Goal: Information Seeking & Learning: Learn about a topic

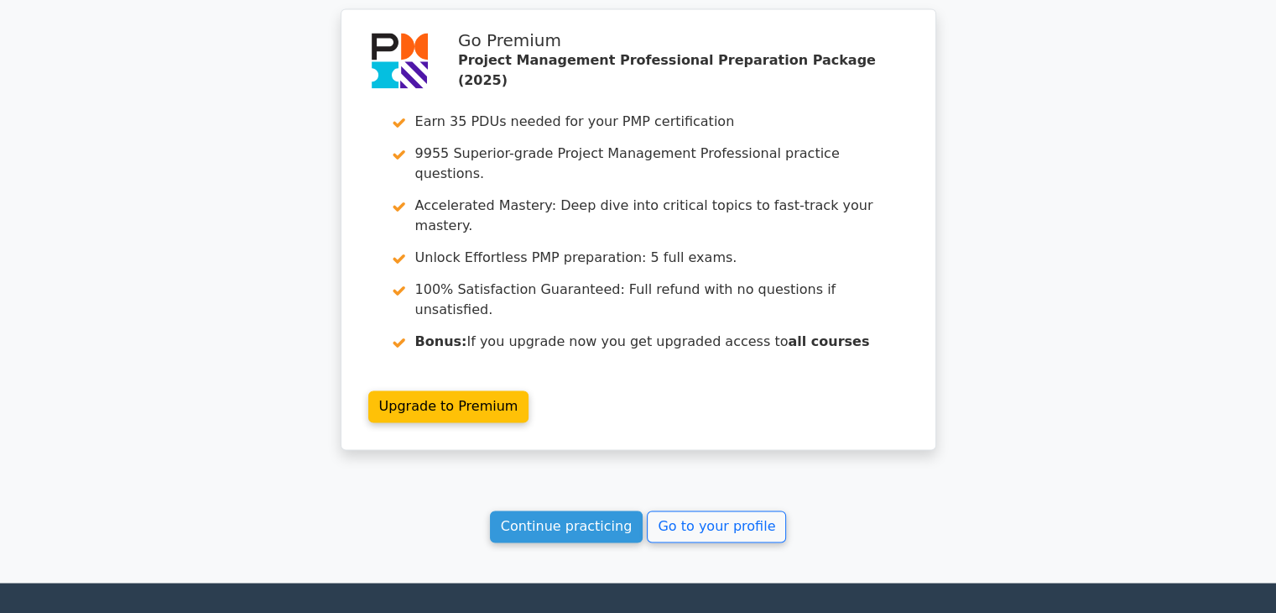
scroll to position [2597, 0]
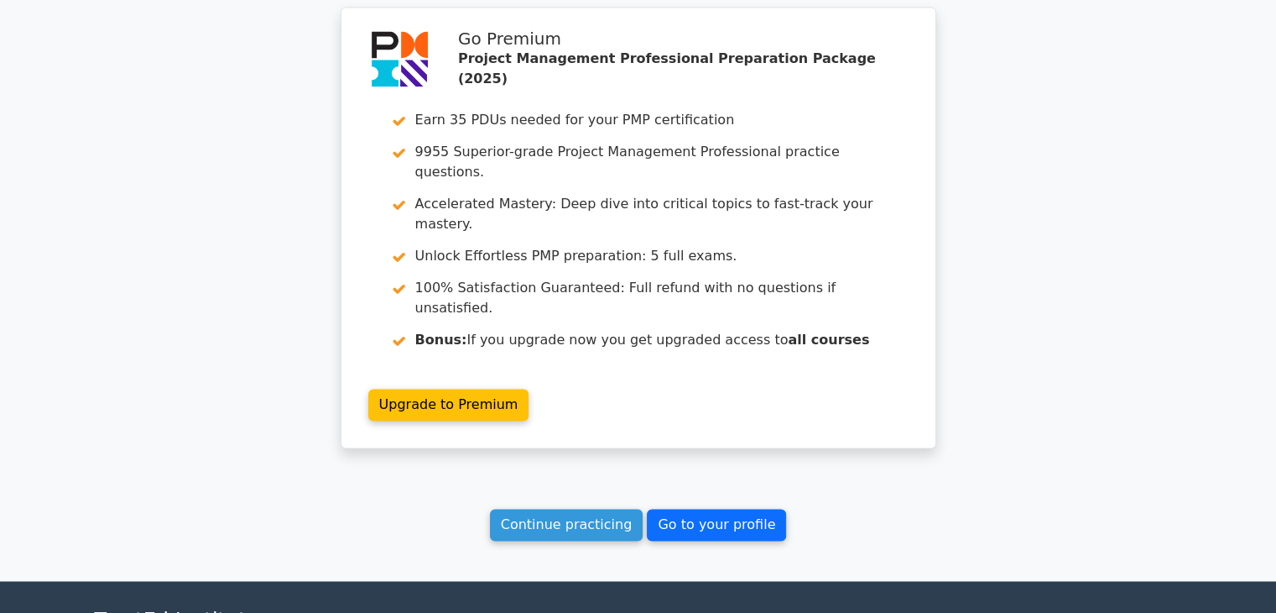
click at [705, 508] on link "Go to your profile" at bounding box center [716, 524] width 139 height 32
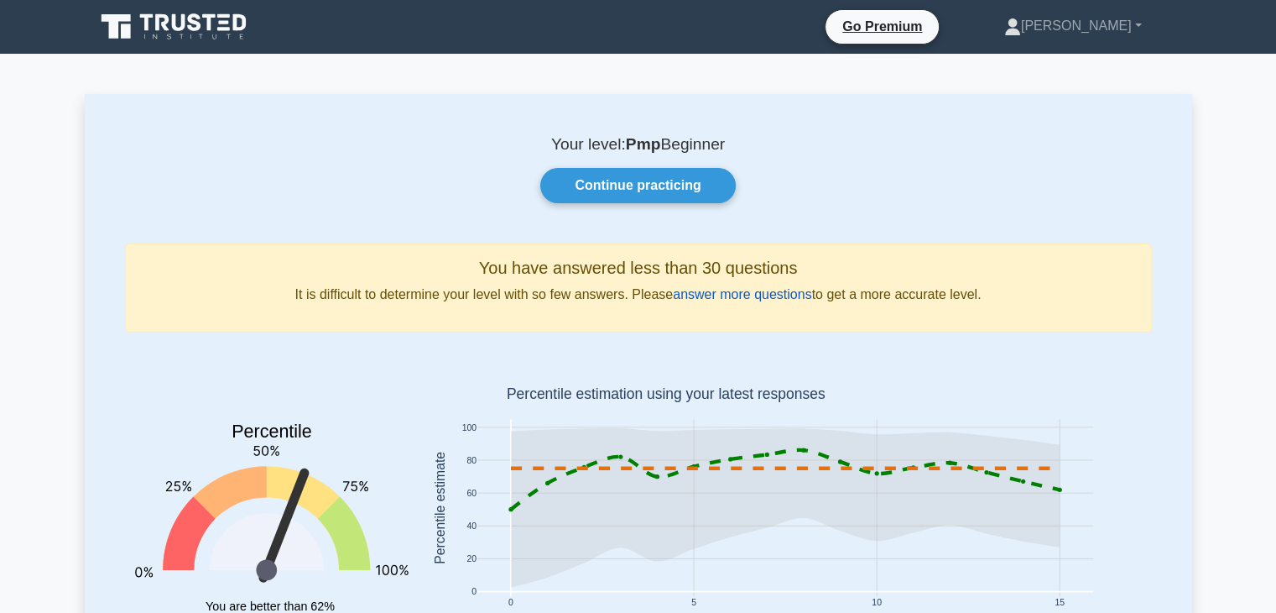
click at [755, 290] on link "answer more questions" at bounding box center [742, 294] width 138 height 14
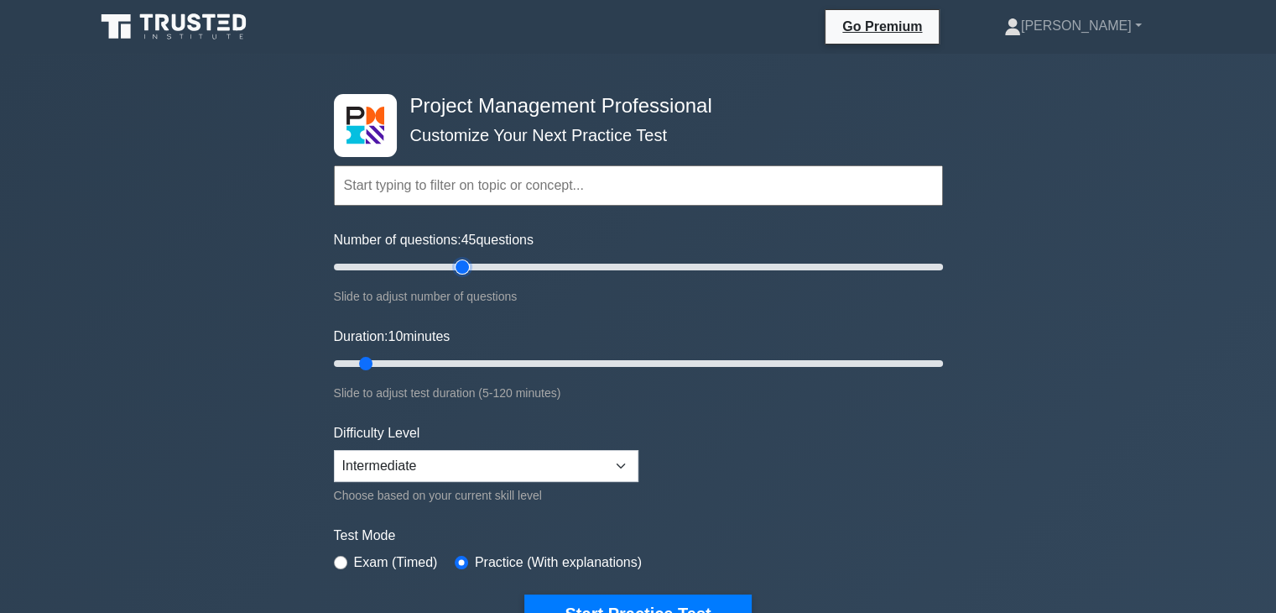
type input "45"
click at [460, 267] on input "Number of questions: 45 questions" at bounding box center [638, 267] width 609 height 20
type input "30"
click at [467, 359] on input "Duration: 30 minutes" at bounding box center [638, 363] width 609 height 20
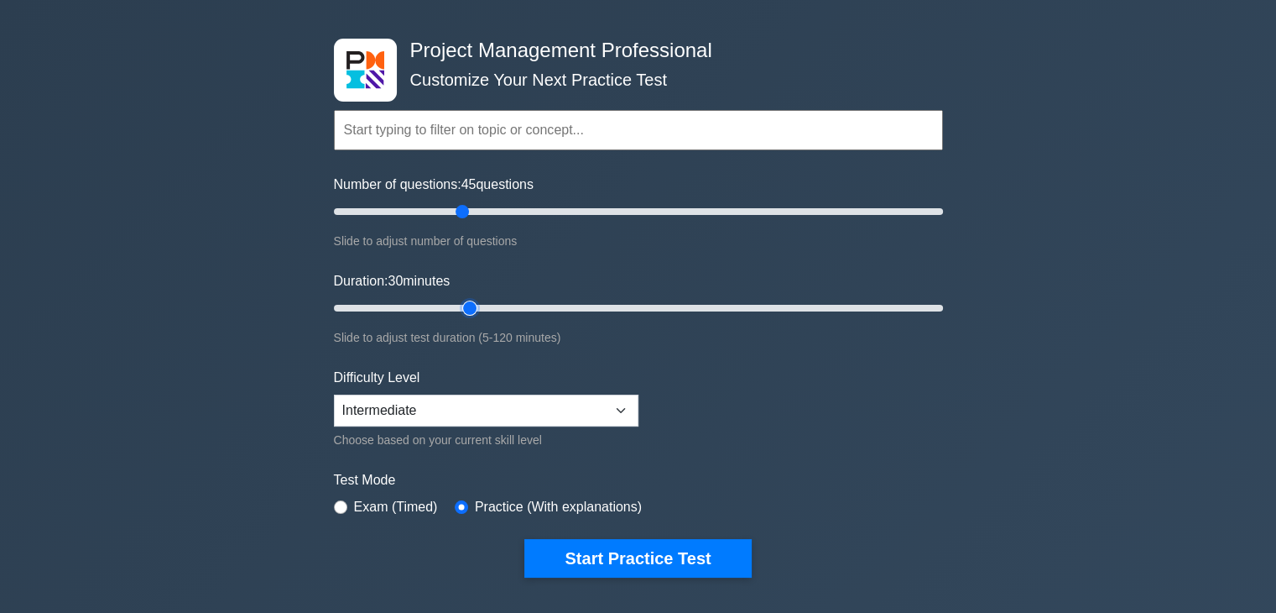
scroll to position [84, 0]
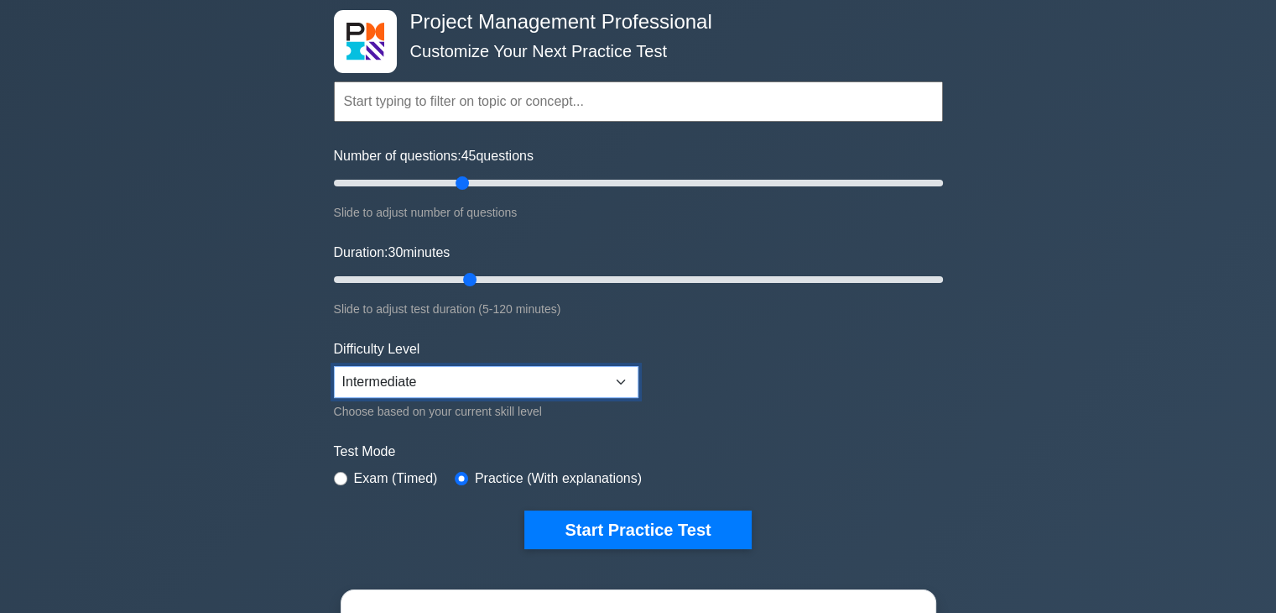
click at [626, 380] on select "Beginner Intermediate Expert" at bounding box center [486, 382] width 305 height 32
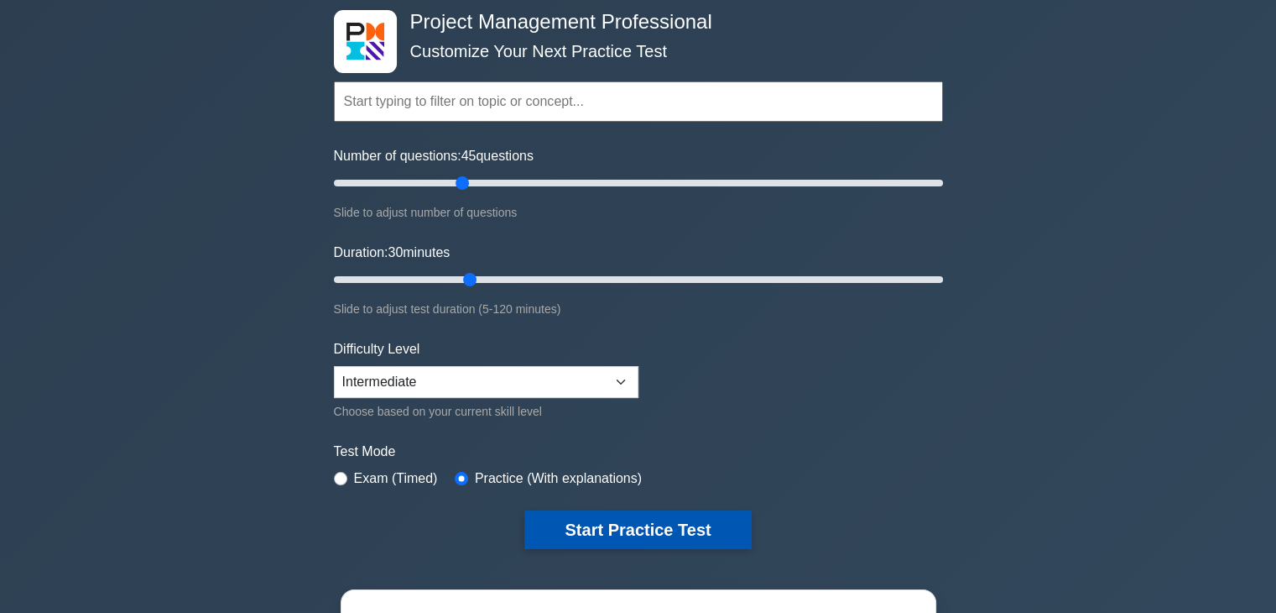
click at [648, 528] on button "Start Practice Test" at bounding box center [637, 529] width 227 height 39
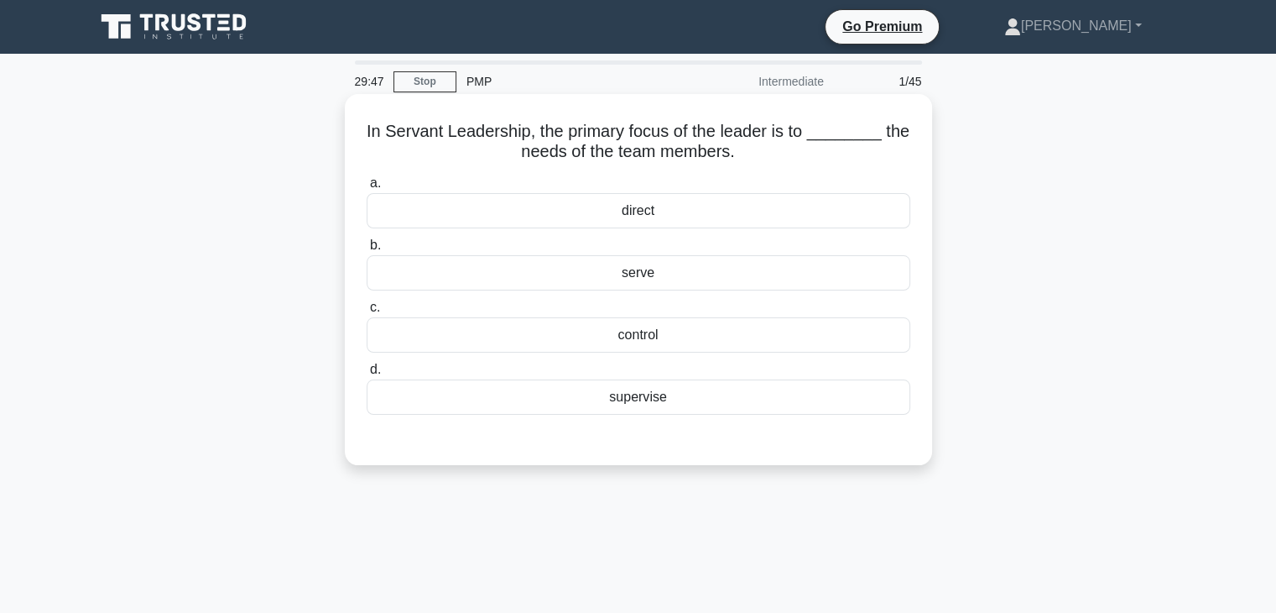
click at [675, 276] on div "serve" at bounding box center [639, 272] width 544 height 35
click at [367, 251] on input "b. serve" at bounding box center [367, 245] width 0 height 11
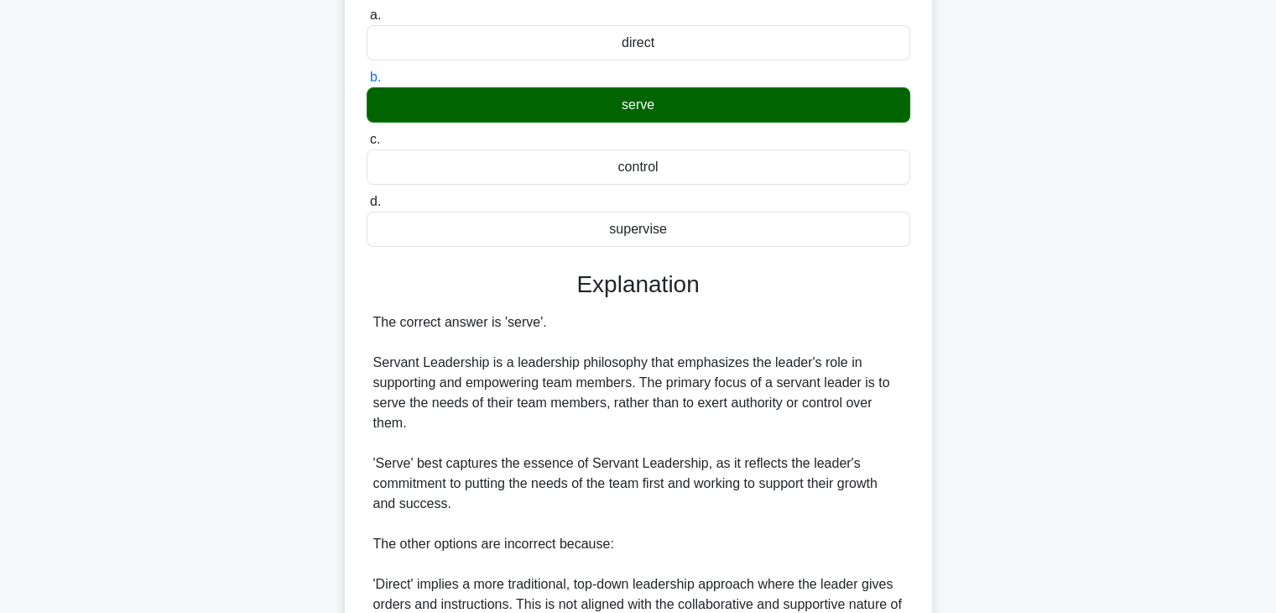
scroll to position [252, 0]
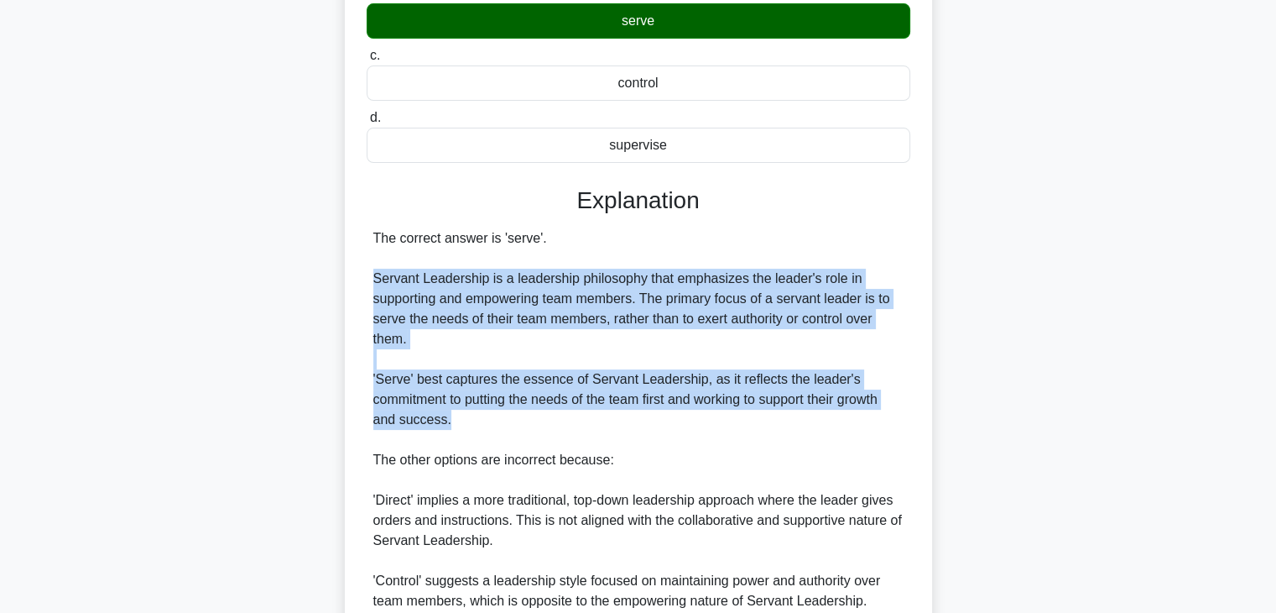
drag, startPoint x: 445, startPoint y: 424, endPoint x: 374, endPoint y: 281, distance: 159.1
click at [374, 281] on div "The correct answer is 'serve'. Servant Leadership is a leadership philosophy th…" at bounding box center [638, 490] width 530 height 524
copy div "Servant Leadership is a leadership philosophy that emphasizes the leader's role…"
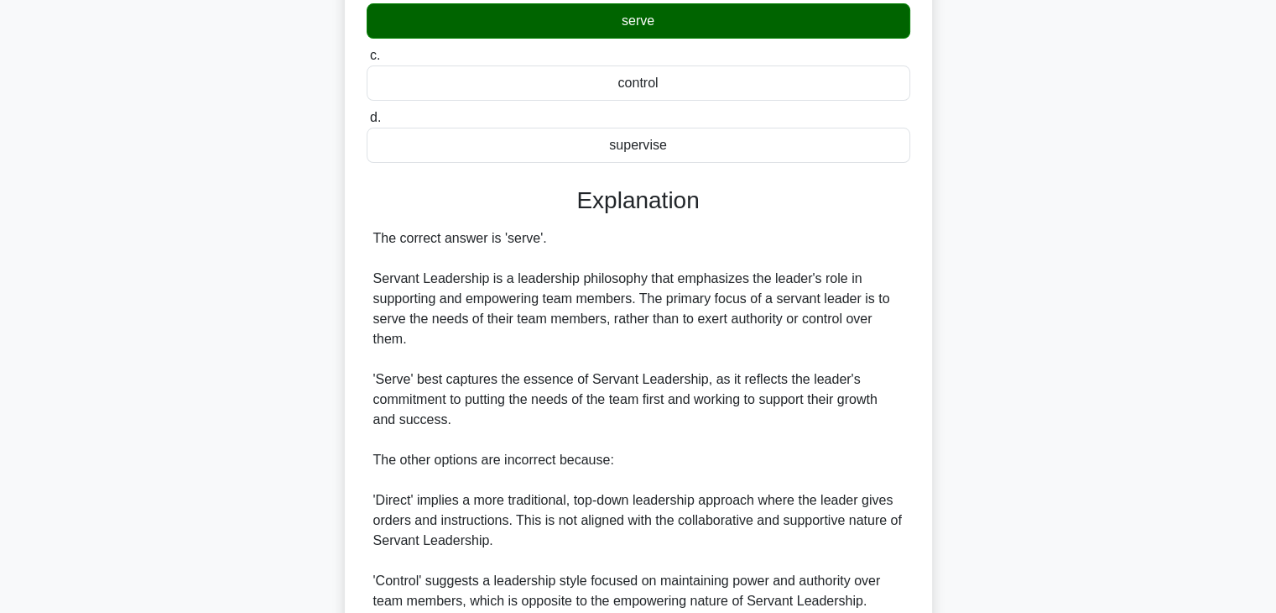
click at [826, 514] on div "The correct answer is 'serve'. Servant Leadership is a leadership philosophy th…" at bounding box center [638, 490] width 530 height 524
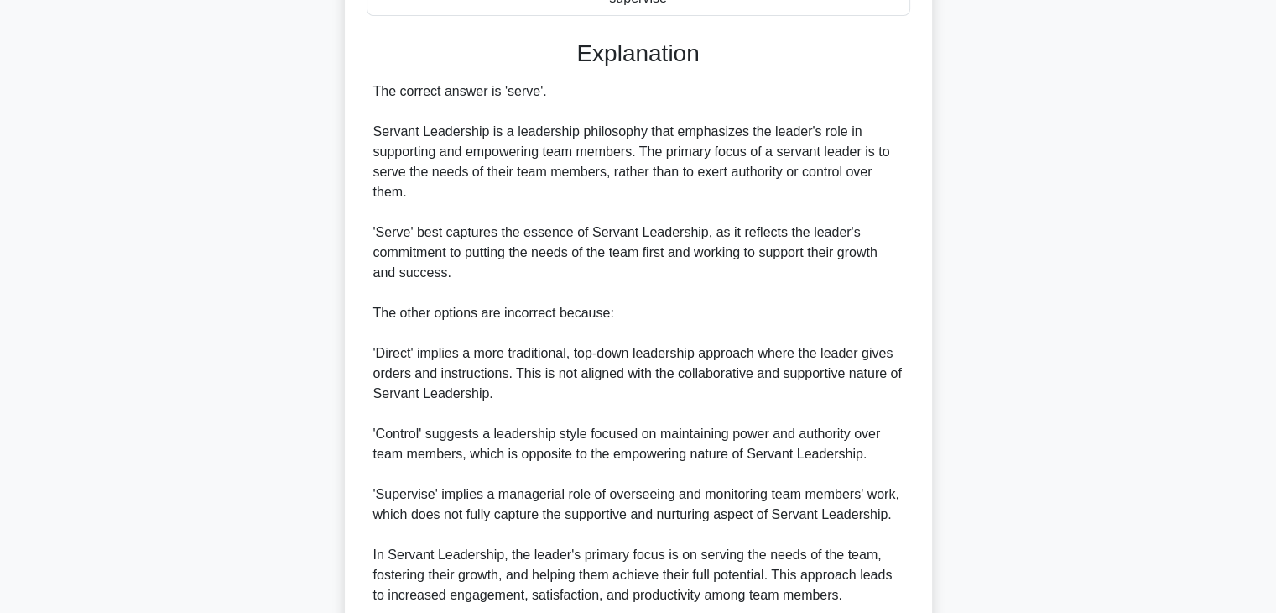
scroll to position [542, 0]
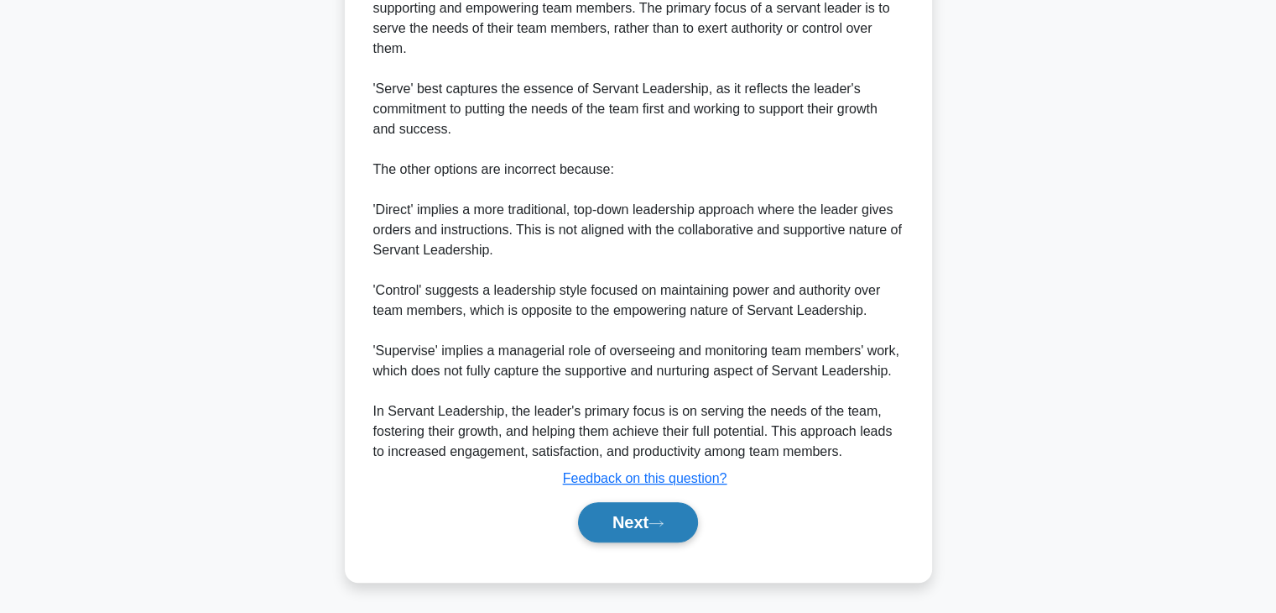
click at [647, 511] on button "Next" at bounding box center [638, 522] width 120 height 40
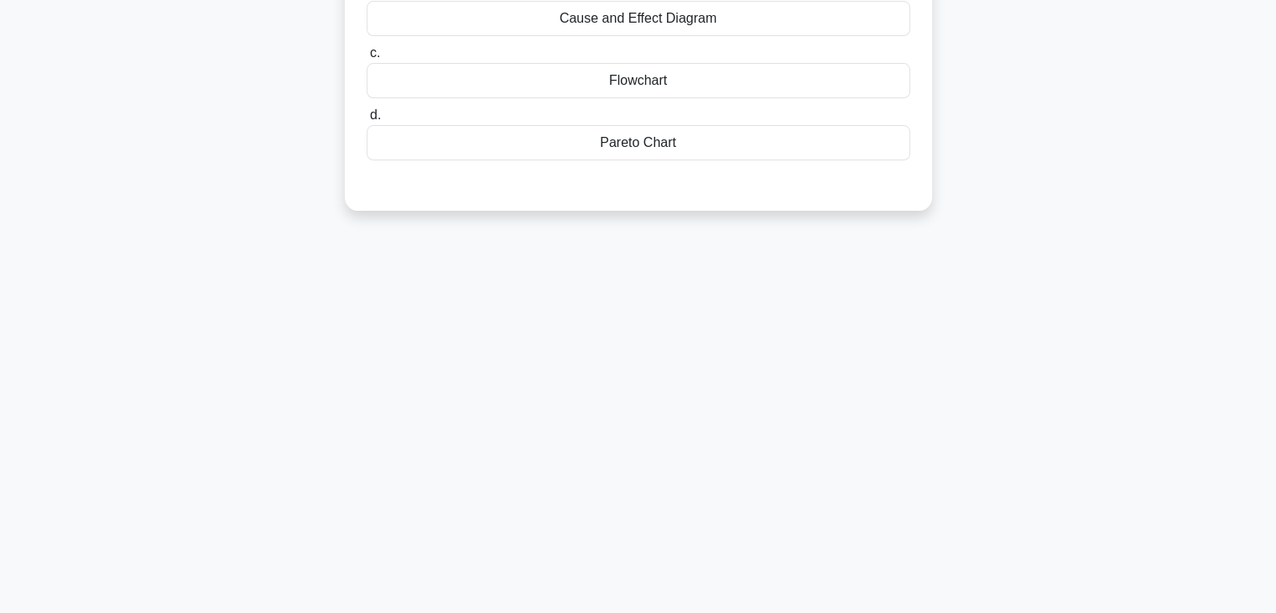
scroll to position [0, 0]
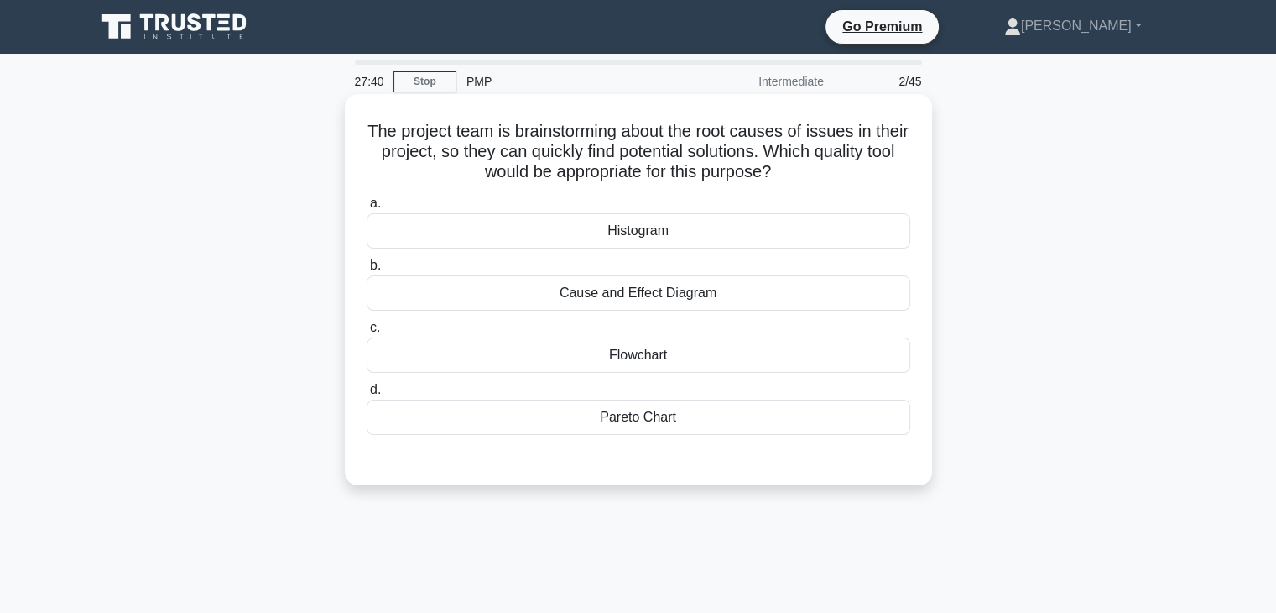
click at [674, 299] on div "Cause and Effect Diagram" at bounding box center [639, 292] width 544 height 35
click at [367, 271] on input "b. Cause and Effect Diagram" at bounding box center [367, 265] width 0 height 11
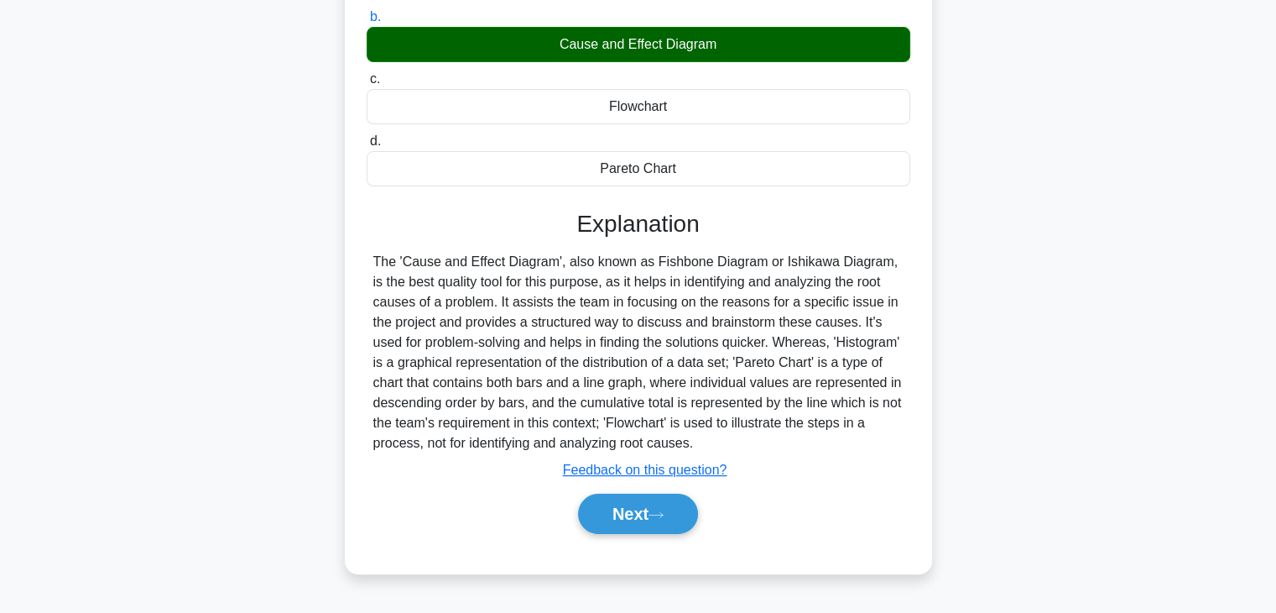
scroll to position [252, 0]
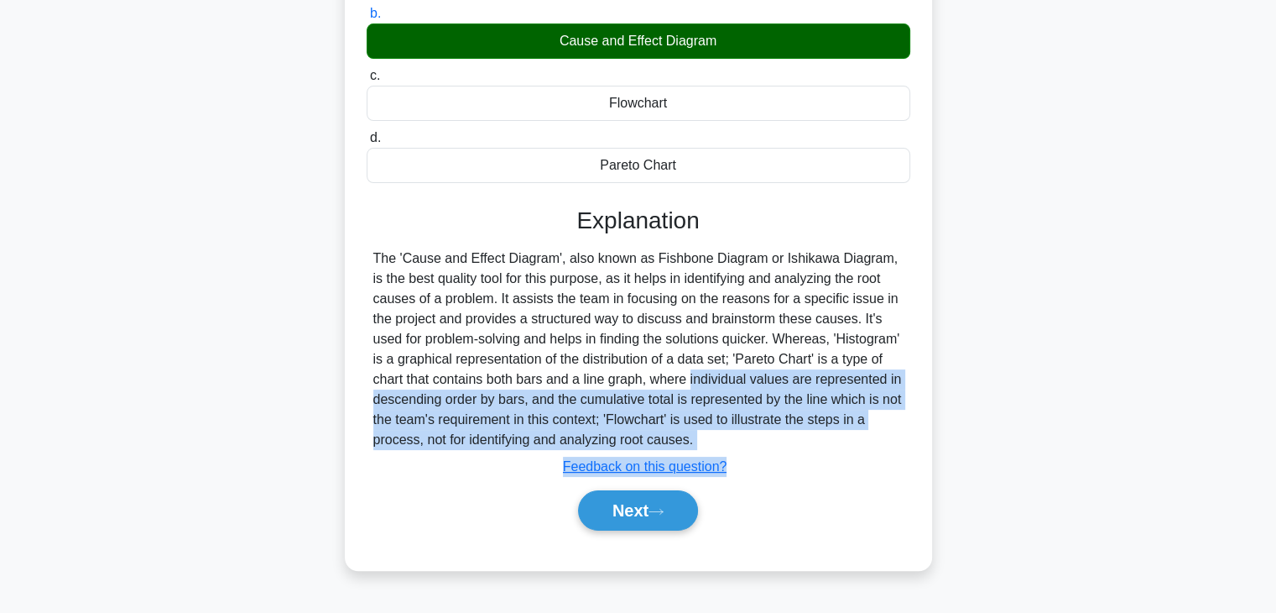
drag, startPoint x: 784, startPoint y: 451, endPoint x: 633, endPoint y: 367, distance: 173.2
click at [642, 375] on div "Explanation The 'Cause and Effect Diagram', also known as Fishbone Diagram or I…" at bounding box center [639, 371] width 544 height 331
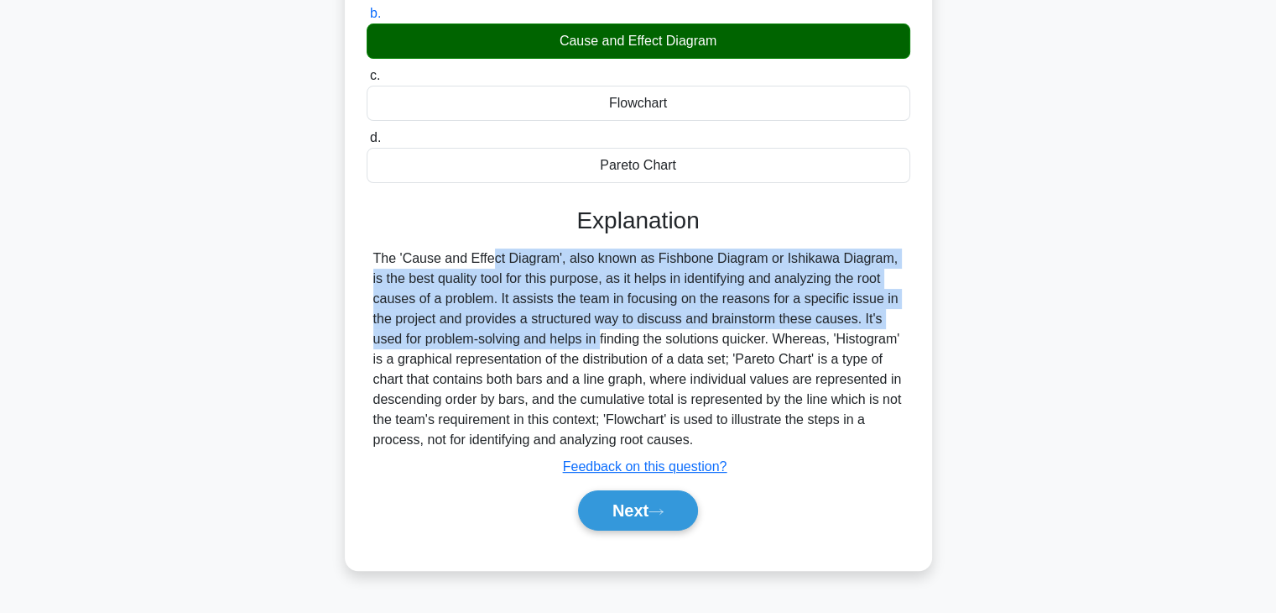
drag, startPoint x: 385, startPoint y: 241, endPoint x: 505, endPoint y: 333, distance: 151.4
click at [505, 333] on div "Explanation The 'Cause and Effect Diagram', also known as Fishbone Diagram or I…" at bounding box center [639, 371] width 544 height 331
click at [470, 274] on div "The 'Cause and Effect Diagram', also known as Fishbone Diagram or Ishikawa Diag…" at bounding box center [638, 348] width 530 height 201
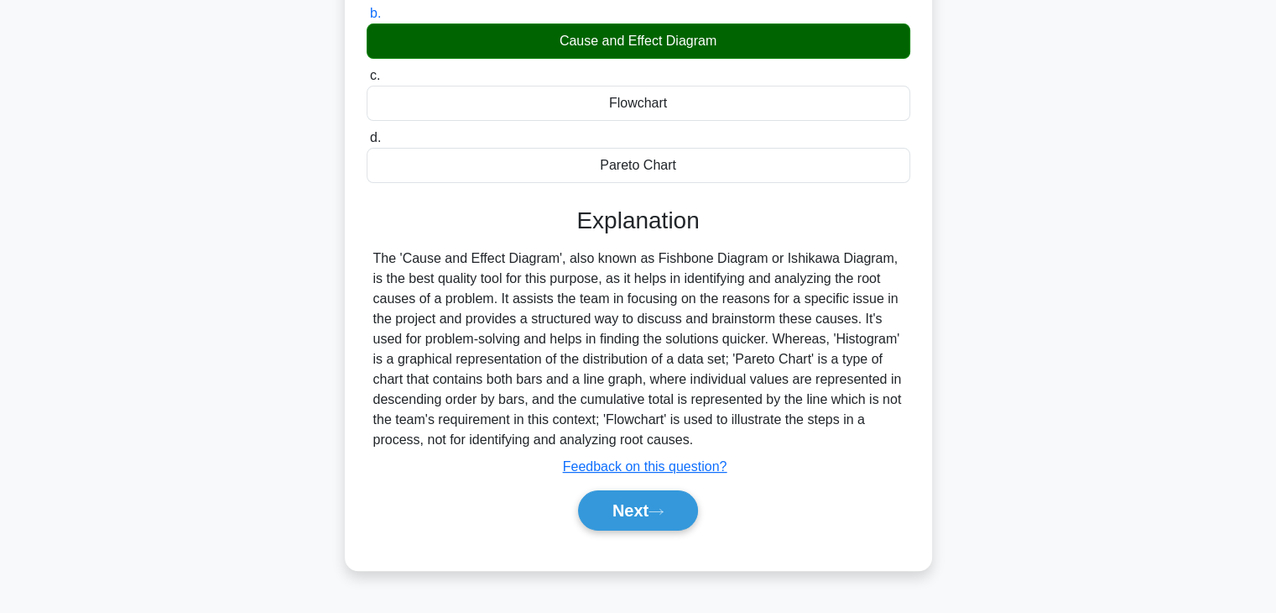
drag, startPoint x: 367, startPoint y: 252, endPoint x: 791, endPoint y: 441, distance: 464.6
click at [792, 441] on div "The 'Cause and Effect Diagram', also known as Fishbone Diagram or Ishikawa Diag…" at bounding box center [639, 348] width 544 height 201
copy div "The 'Cause and Effect Diagram', also known as Fishbone Diagram or Ishikawa Diag…"
click at [867, 502] on div "Next" at bounding box center [638, 510] width 550 height 40
click at [628, 504] on button "Next" at bounding box center [638, 510] width 120 height 40
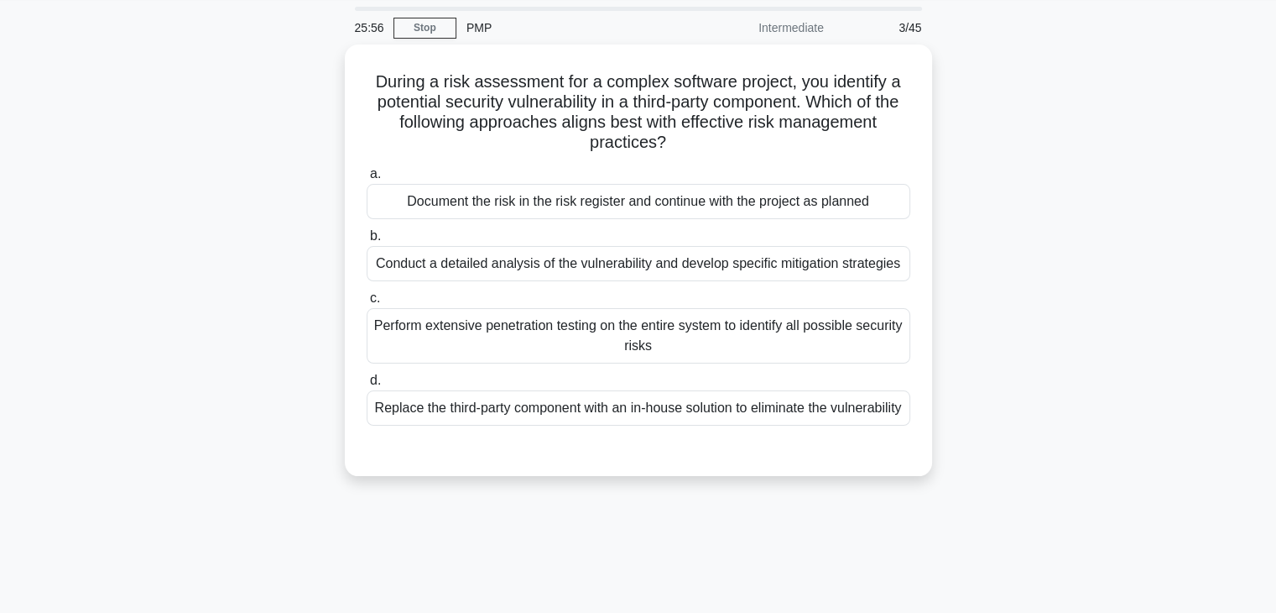
scroll to position [0, 0]
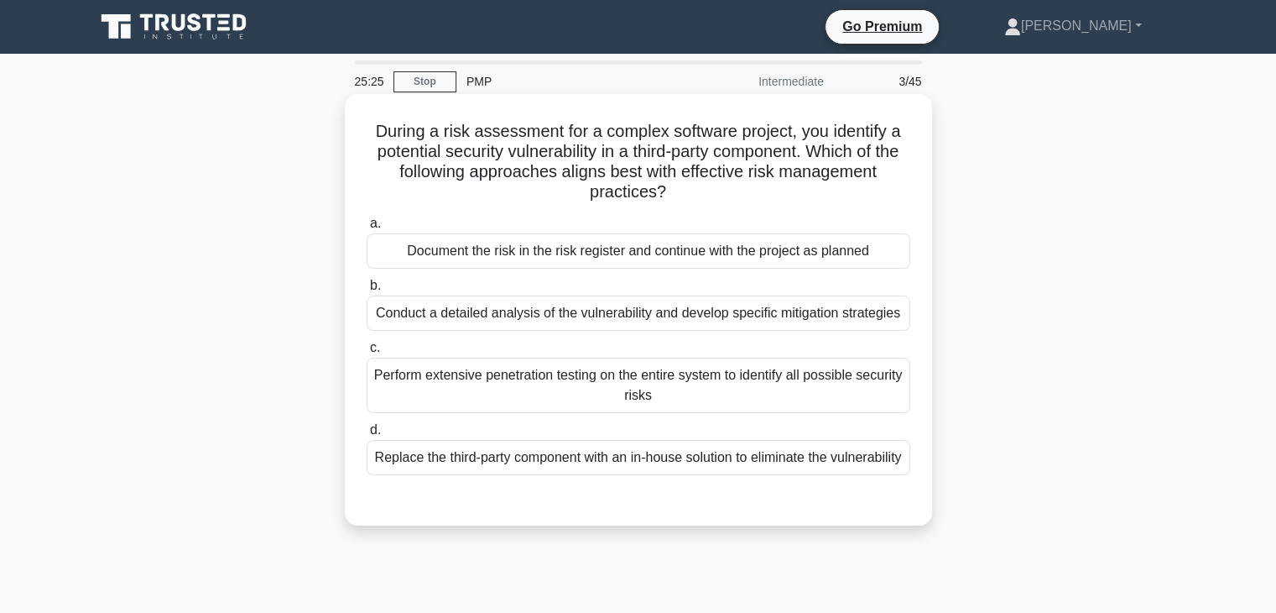
click at [541, 321] on div "Conduct a detailed analysis of the vulnerability and develop specific mitigatio…" at bounding box center [639, 312] width 544 height 35
click at [367, 291] on input "b. Conduct a detailed analysis of the vulnerability and develop specific mitiga…" at bounding box center [367, 285] width 0 height 11
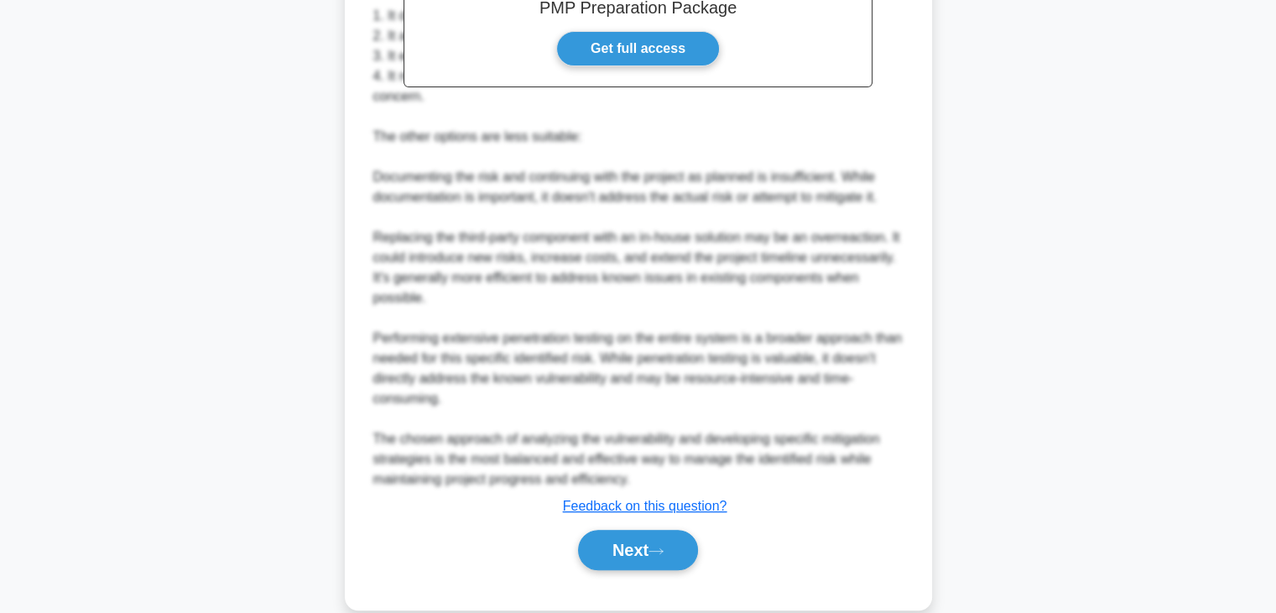
scroll to position [683, 0]
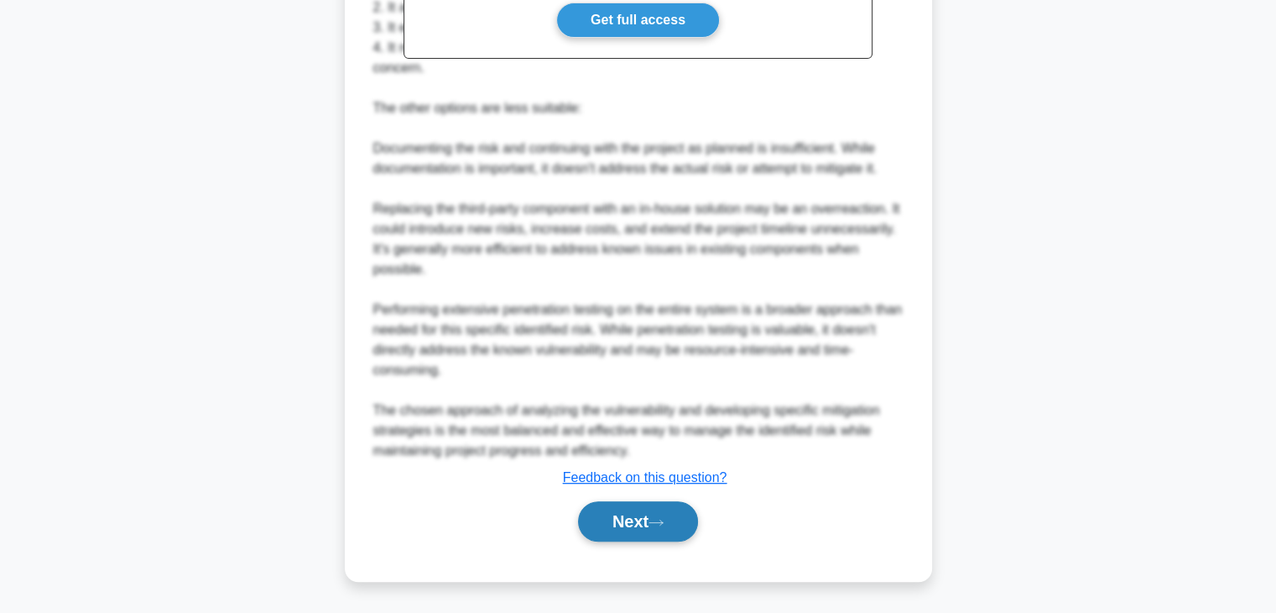
click at [638, 519] on button "Next" at bounding box center [638, 521] width 120 height 40
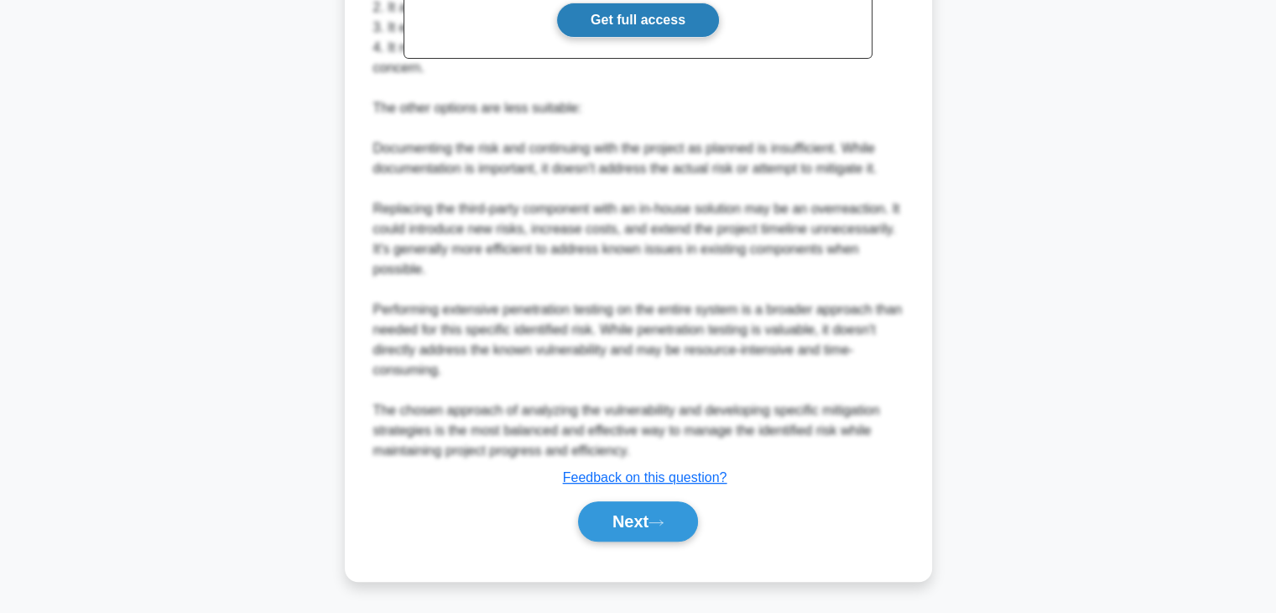
scroll to position [347, 0]
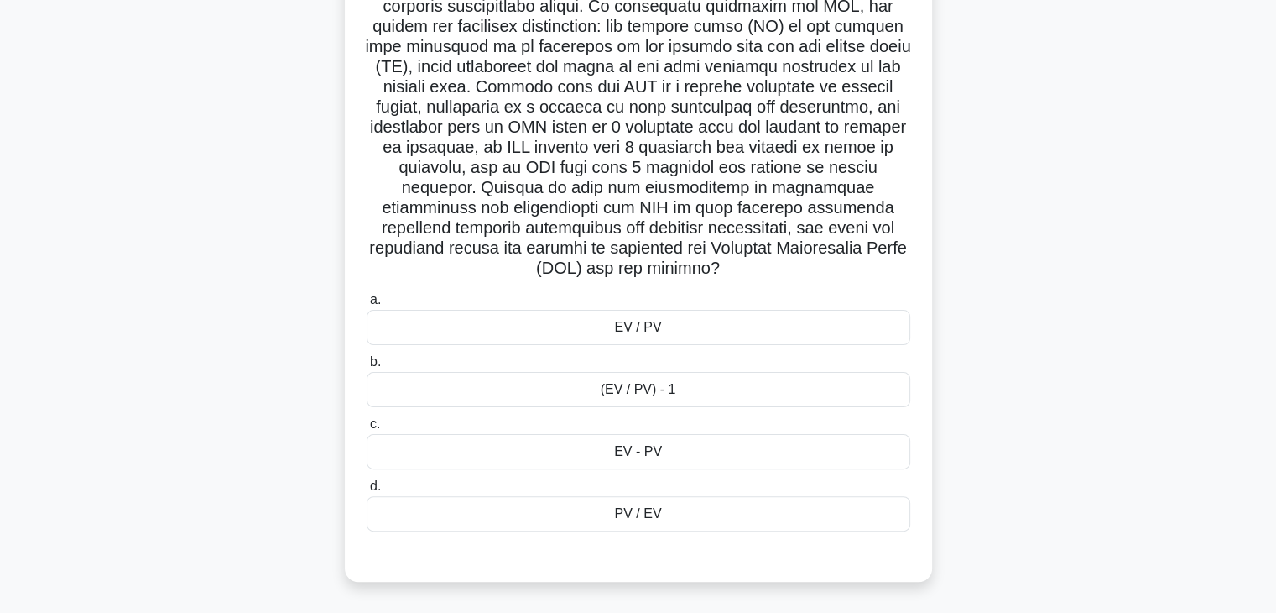
click at [608, 139] on h5 ".spinner_0XTQ{transform-origin:center;animation:spinner_y6GP .75s linear infini…" at bounding box center [638, 26] width 547 height 505
click at [658, 394] on div "(EV / PV) - 1" at bounding box center [639, 389] width 544 height 35
click at [367, 368] on input "b. (EV / PV) - 1" at bounding box center [367, 362] width 0 height 11
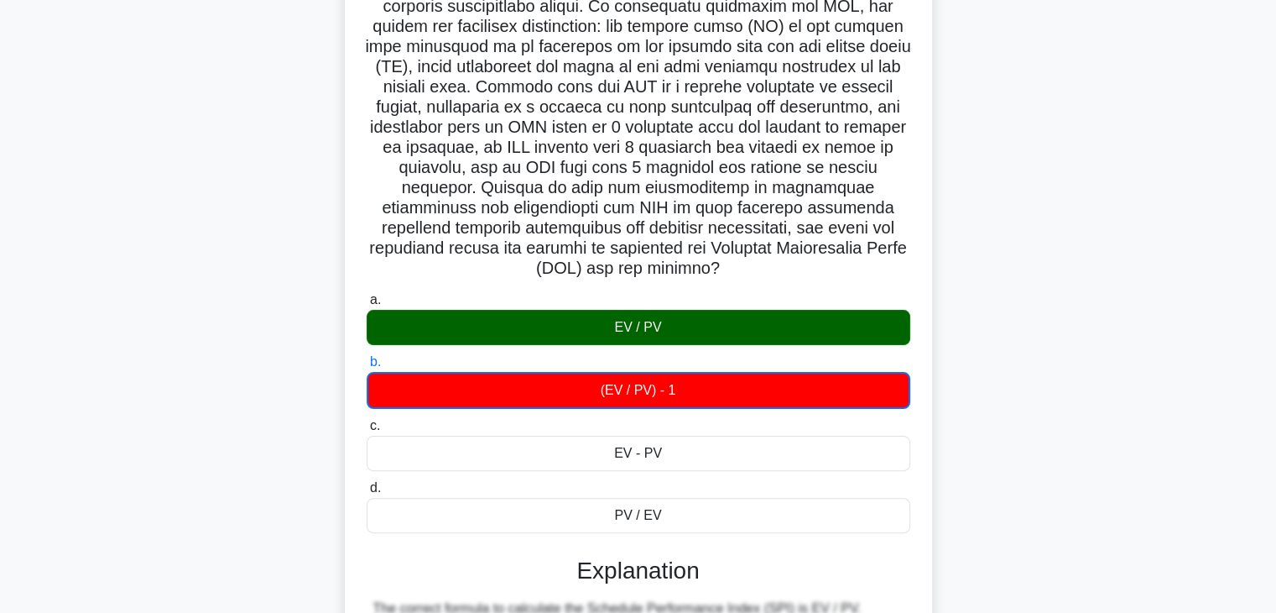
click at [862, 461] on div "EV - PV" at bounding box center [639, 452] width 544 height 35
click at [367, 431] on input "c. EV - PV" at bounding box center [367, 425] width 0 height 11
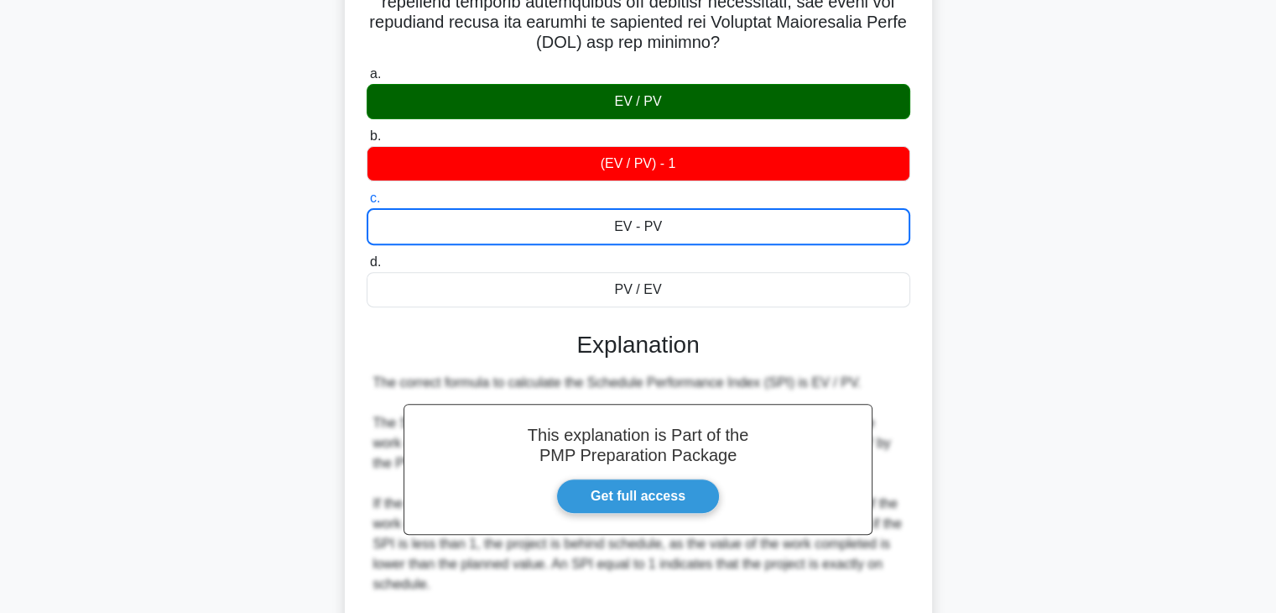
scroll to position [598, 0]
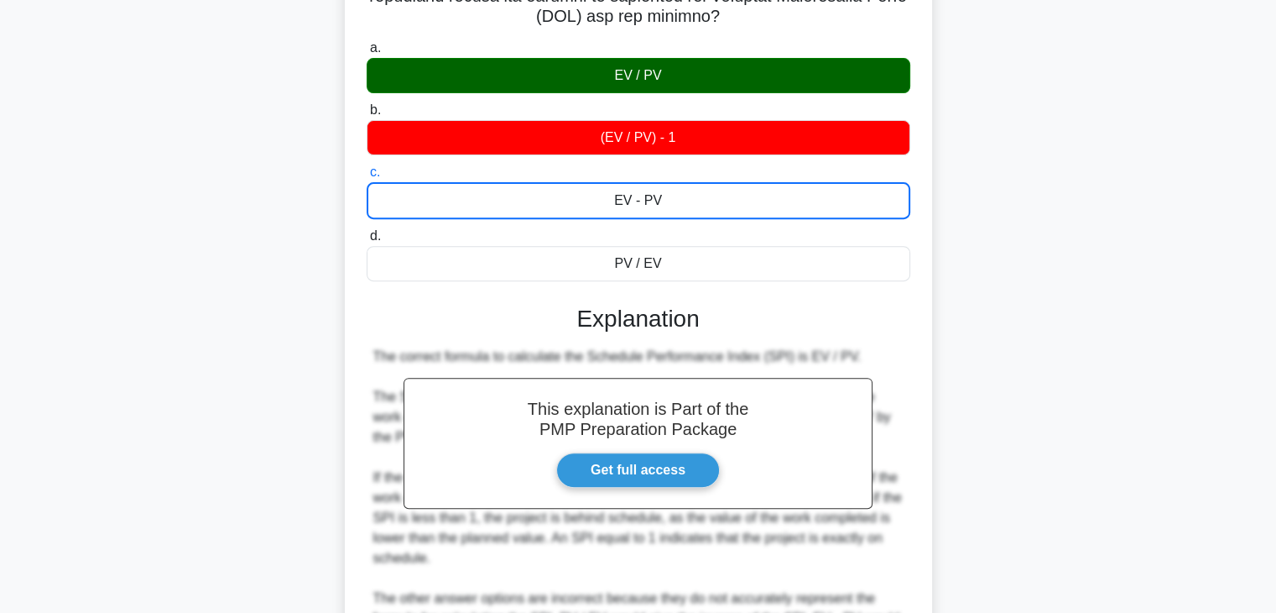
click at [715, 68] on div "EV / PV" at bounding box center [639, 75] width 544 height 35
click at [367, 54] on input "a. EV / PV" at bounding box center [367, 48] width 0 height 11
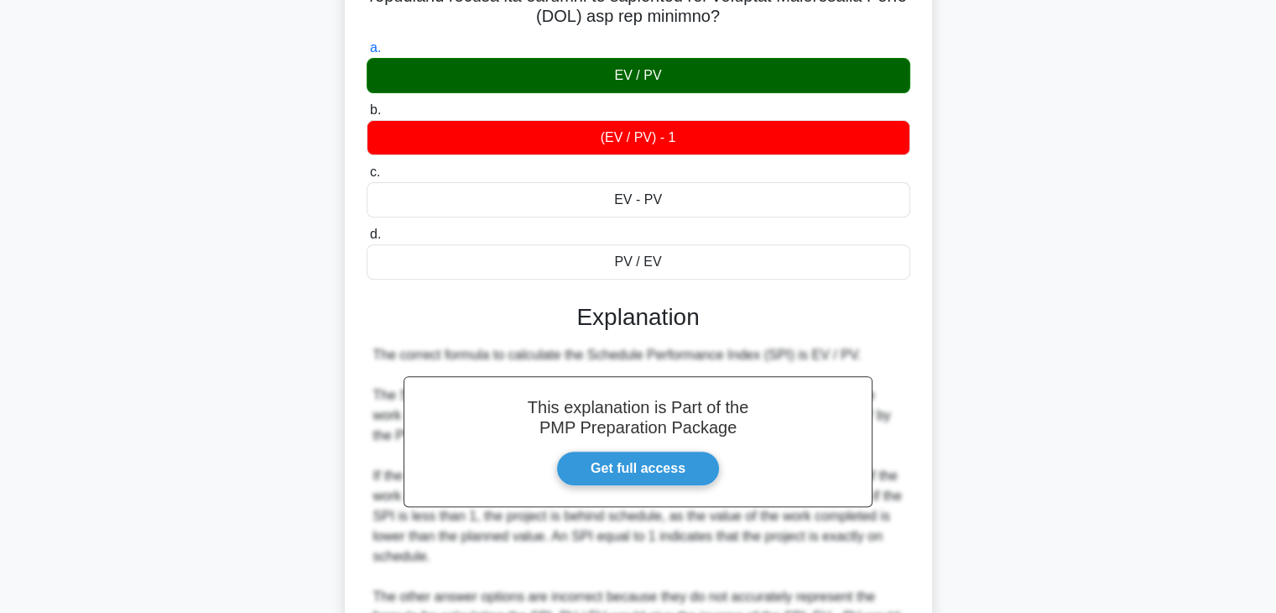
click at [715, 68] on div "EV / PV" at bounding box center [639, 75] width 544 height 35
click at [367, 54] on input "a. EV / PV" at bounding box center [367, 48] width 0 height 11
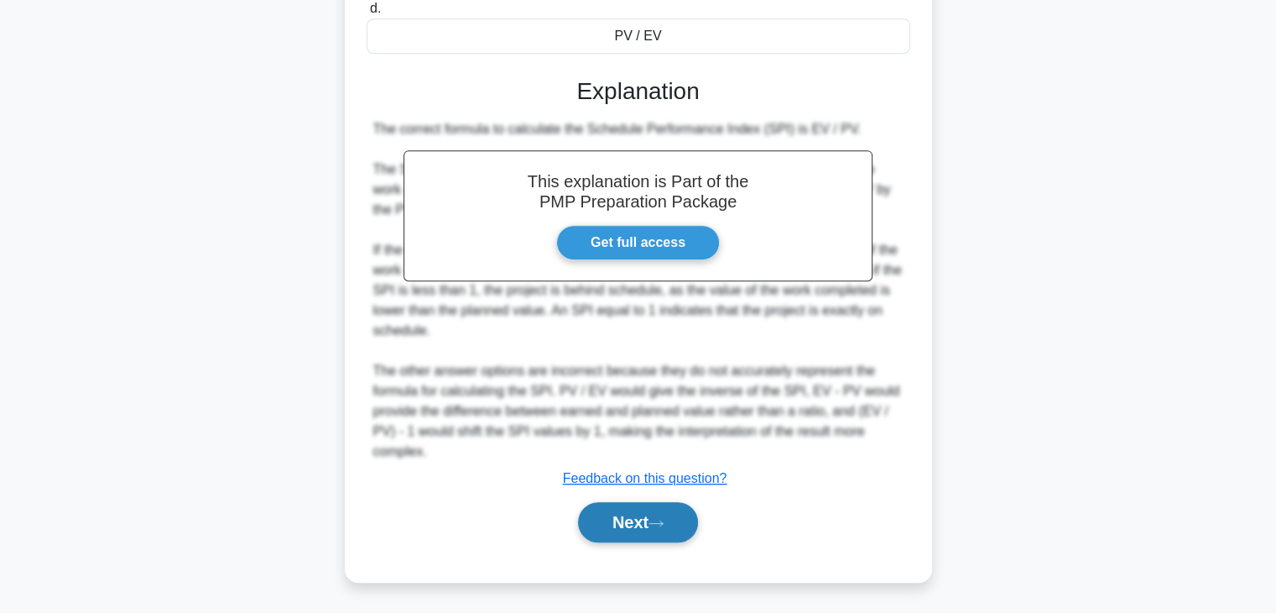
click at [676, 524] on button "Next" at bounding box center [638, 522] width 120 height 40
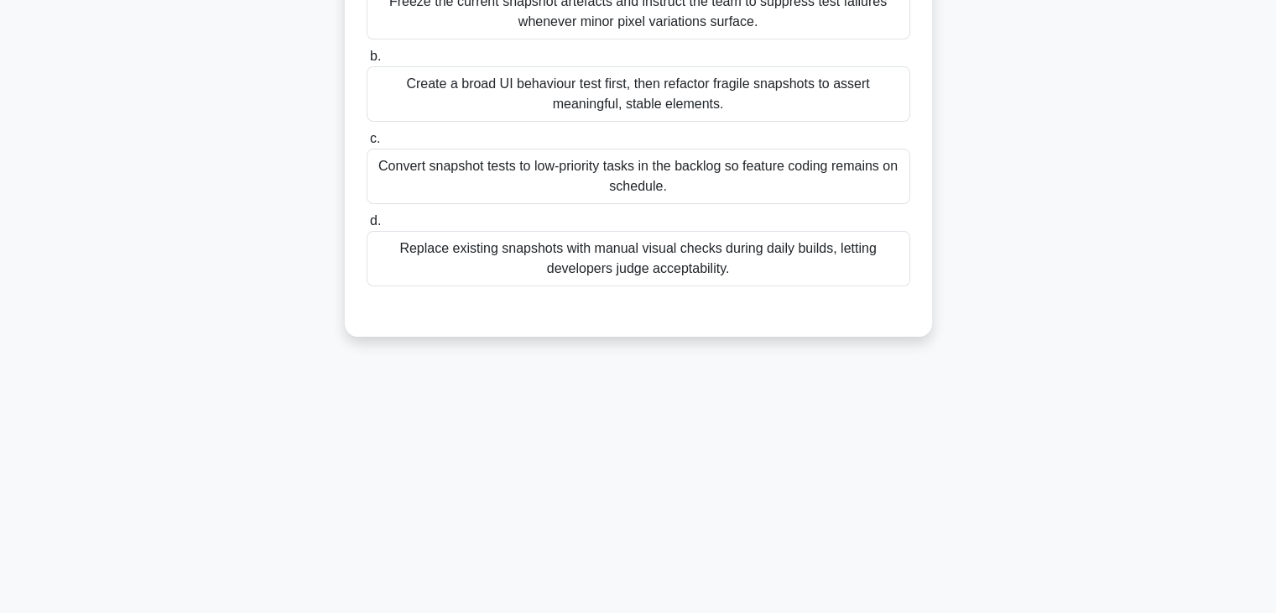
scroll to position [43, 0]
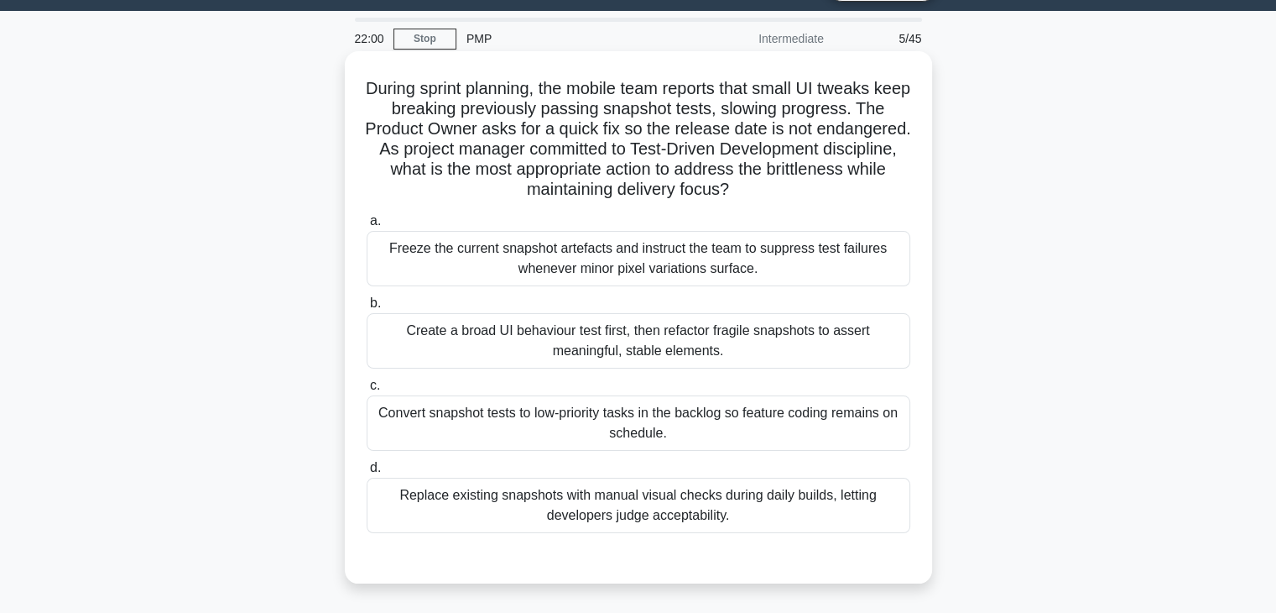
click at [660, 335] on div "Create a broad UI behaviour test first, then refactor fragile snapshots to asse…" at bounding box center [639, 340] width 544 height 55
click at [367, 309] on input "b. Create a broad UI behaviour test first, then refactor fragile snapshots to a…" at bounding box center [367, 303] width 0 height 11
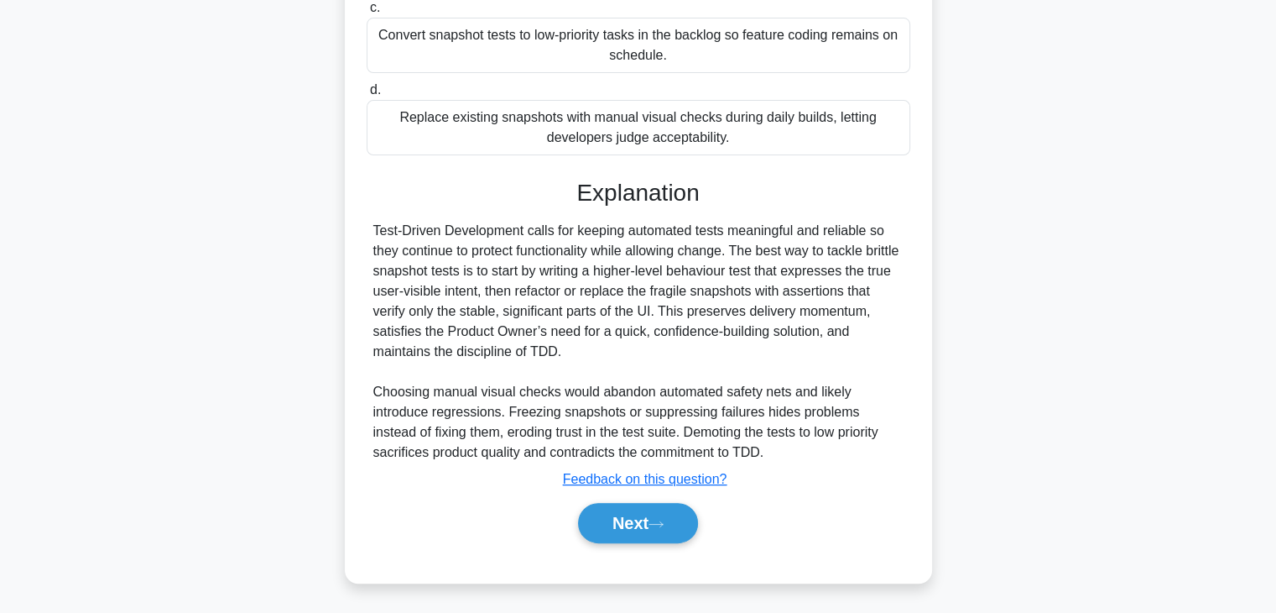
scroll to position [421, 0]
click at [667, 516] on button "Next" at bounding box center [638, 522] width 120 height 40
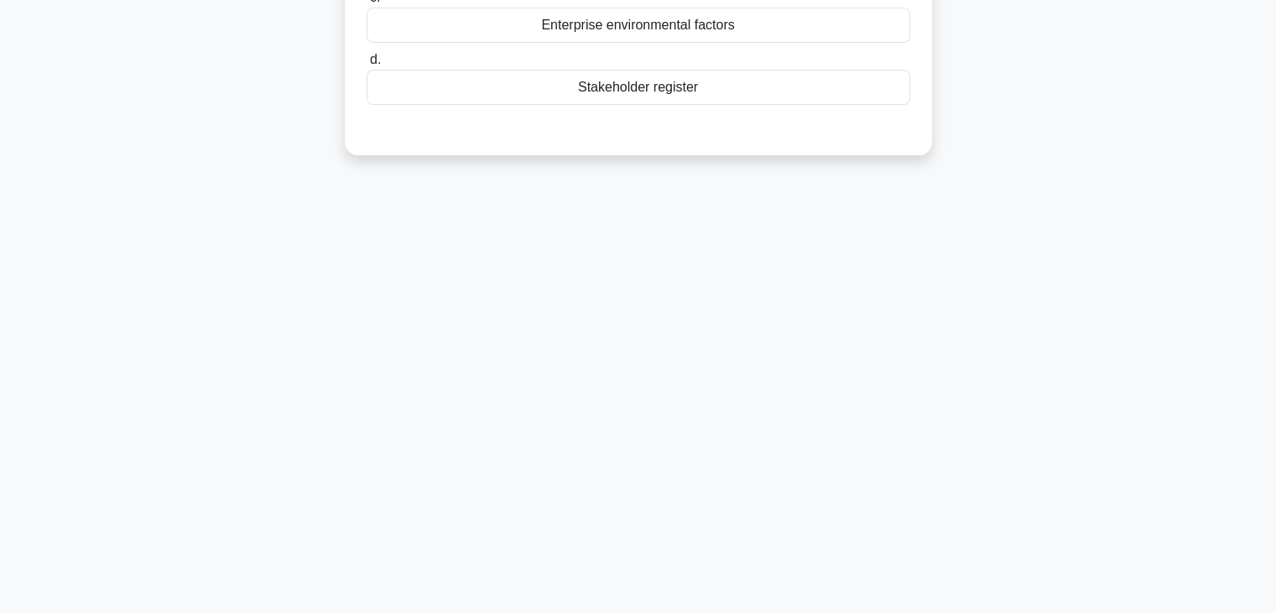
scroll to position [0, 0]
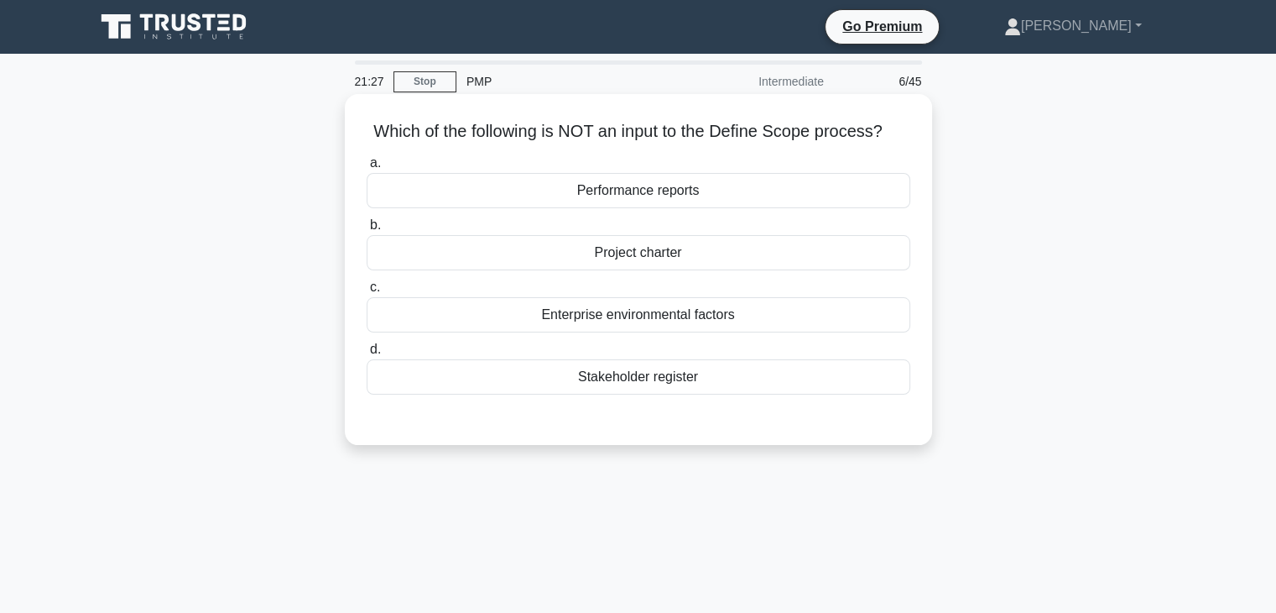
click at [668, 196] on div "Performance reports" at bounding box center [639, 190] width 544 height 35
click at [367, 169] on input "a. Performance reports" at bounding box center [367, 163] width 0 height 11
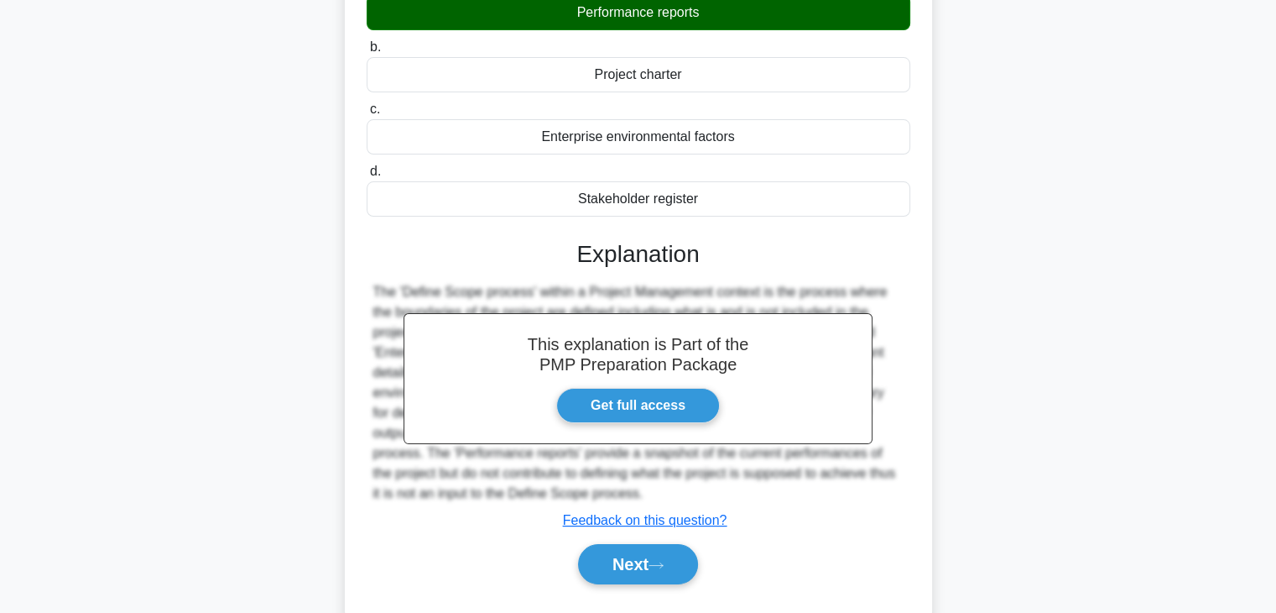
scroll to position [295, 0]
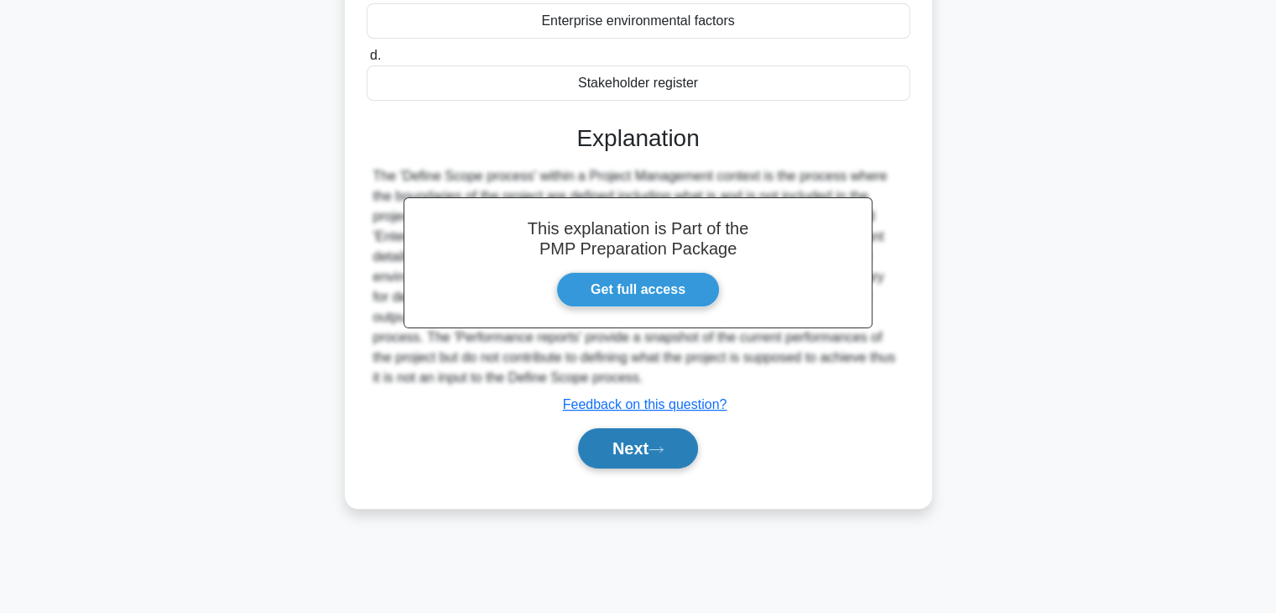
click at [654, 436] on button "Next" at bounding box center [638, 448] width 120 height 40
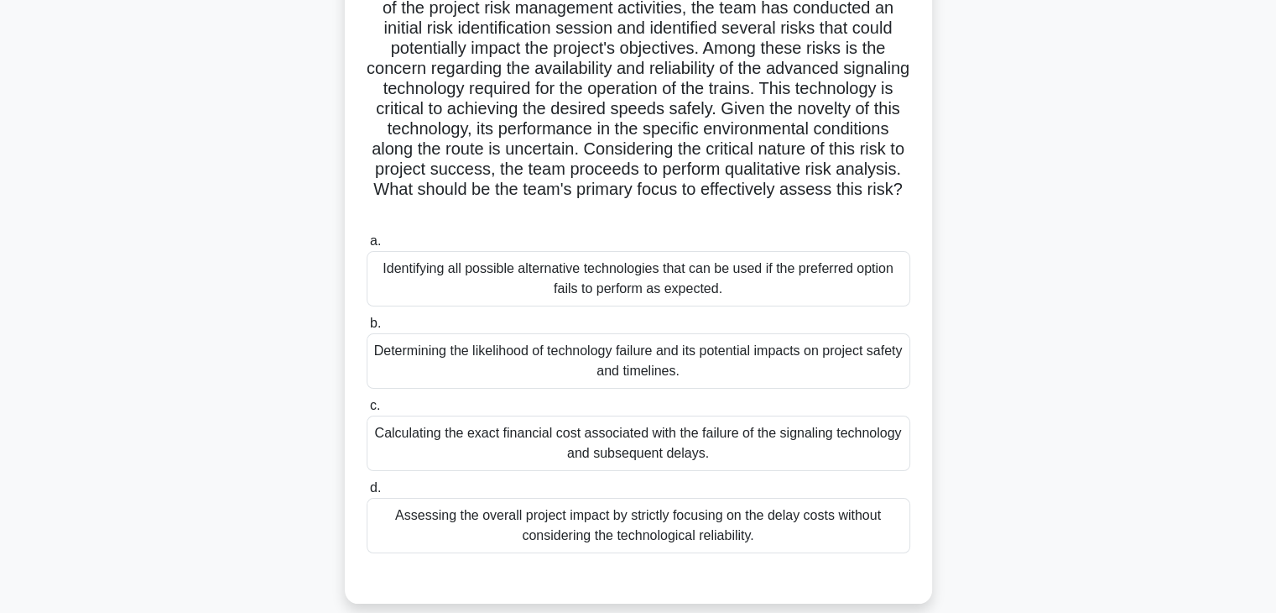
scroll to position [168, 0]
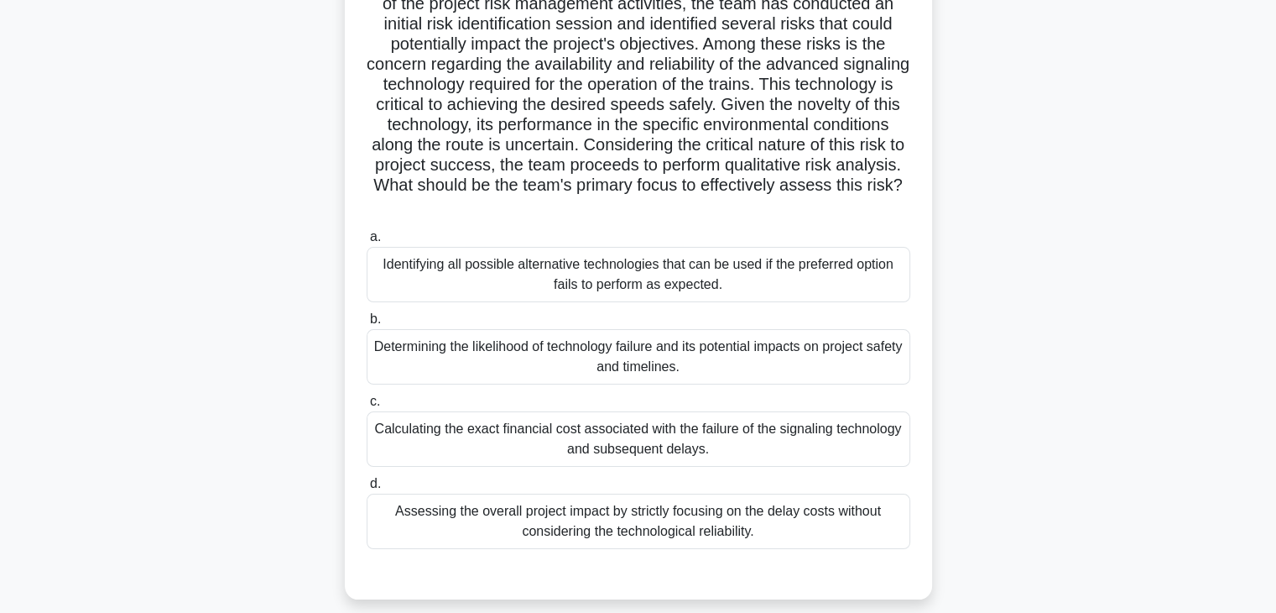
click at [675, 365] on div "Determining the likelihood of technology failure and its potential impacts on p…" at bounding box center [639, 356] width 544 height 55
click at [367, 325] on input "b. Determining the likelihood of technology failure and its potential impacts o…" at bounding box center [367, 319] width 0 height 11
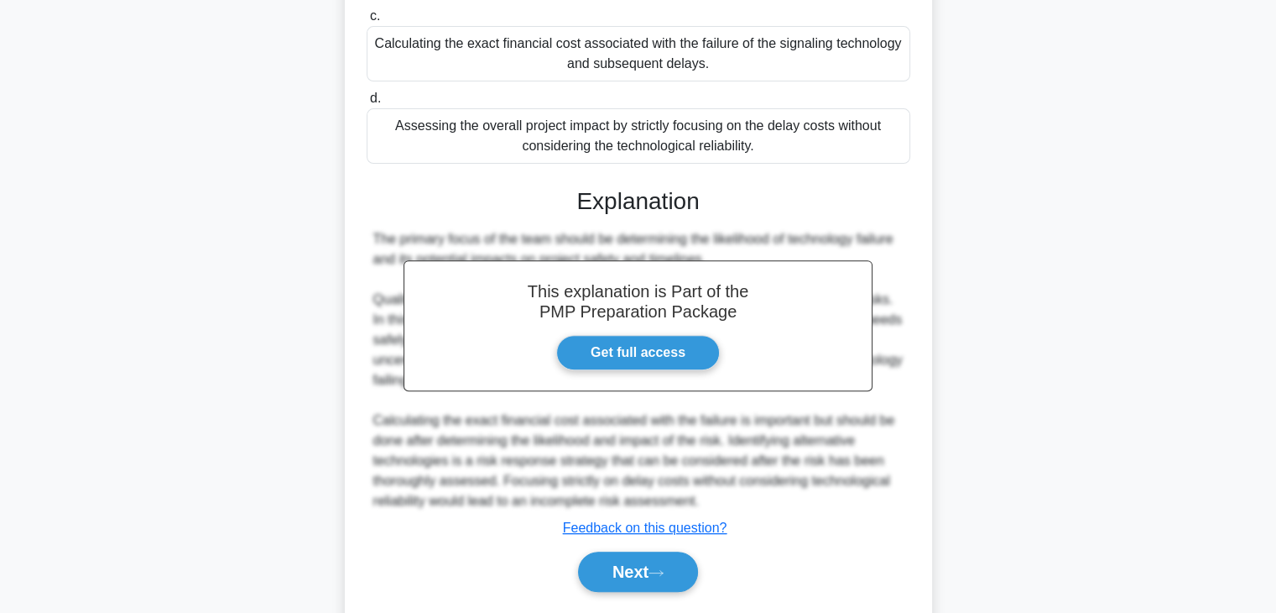
scroll to position [602, 0]
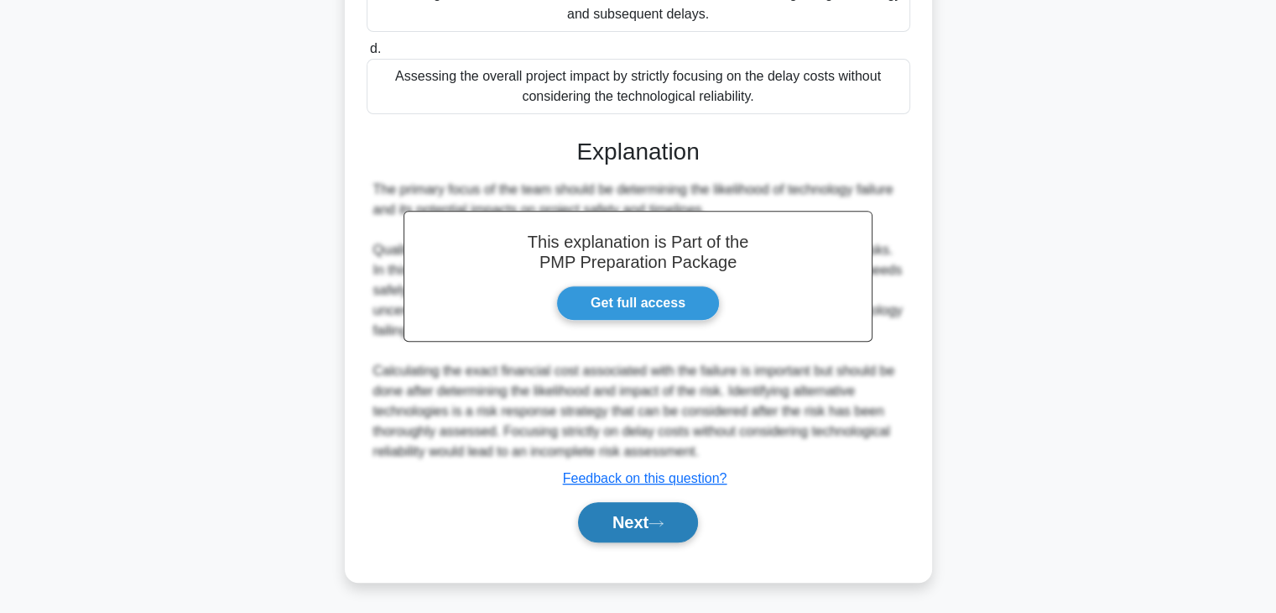
click at [664, 523] on icon at bounding box center [656, 523] width 15 height 9
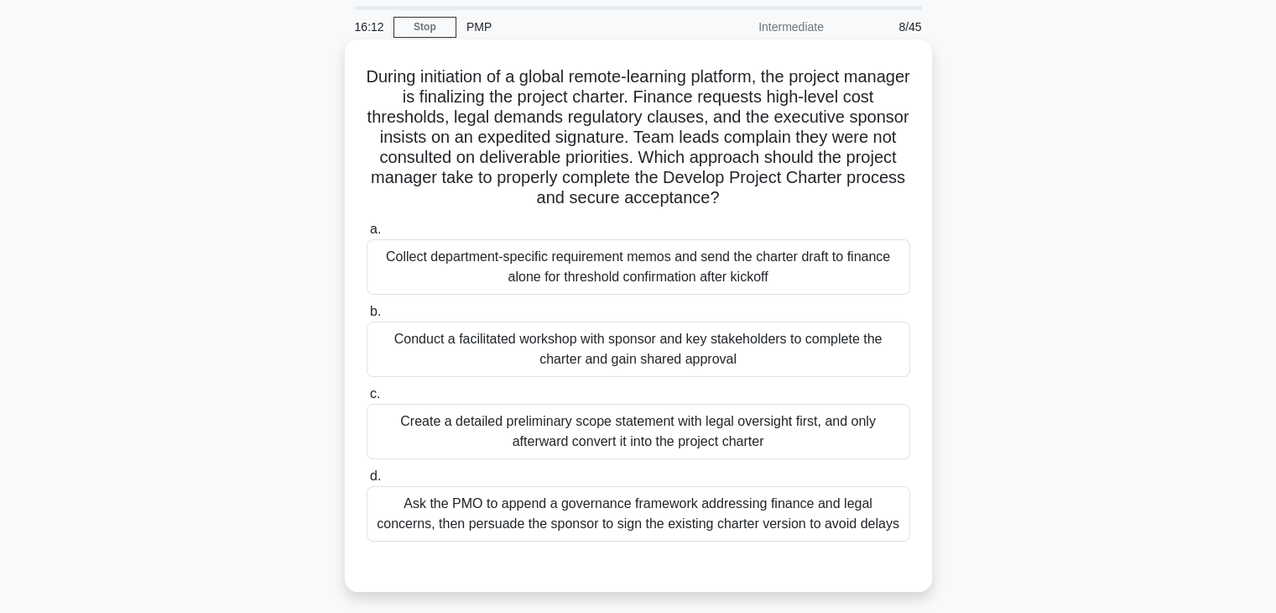
scroll to position [84, 0]
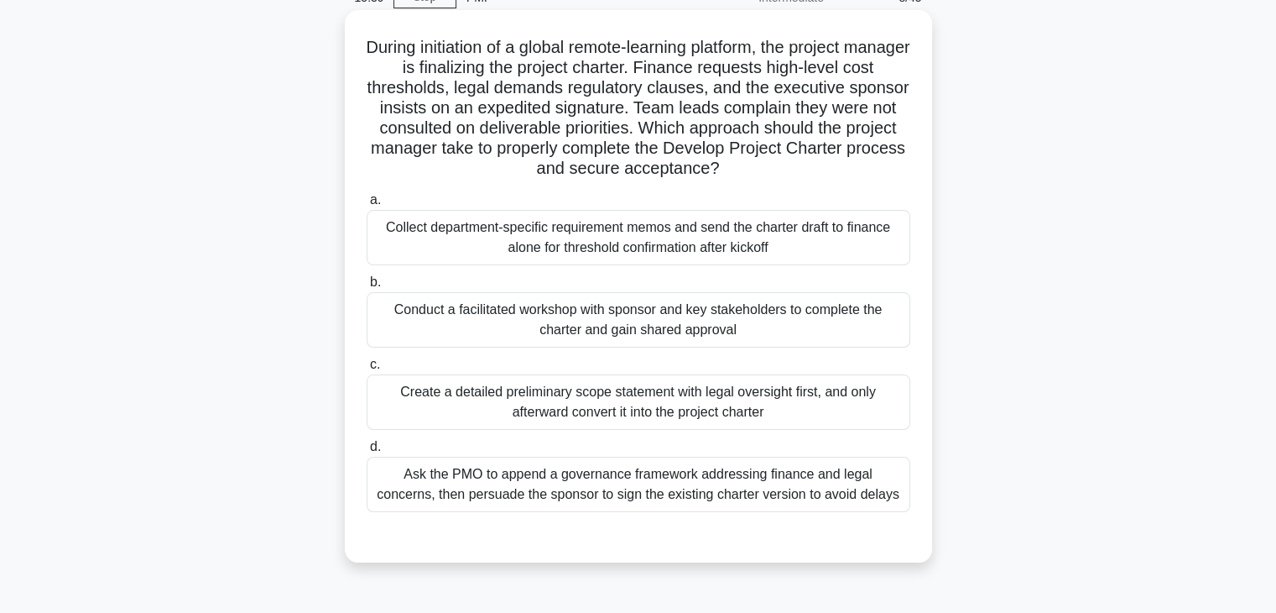
click at [684, 399] on div "Create a detailed preliminary scope statement with legal oversight first, and o…" at bounding box center [639, 401] width 544 height 55
click at [367, 370] on input "c. Create a detailed preliminary scope statement with legal oversight first, an…" at bounding box center [367, 364] width 0 height 11
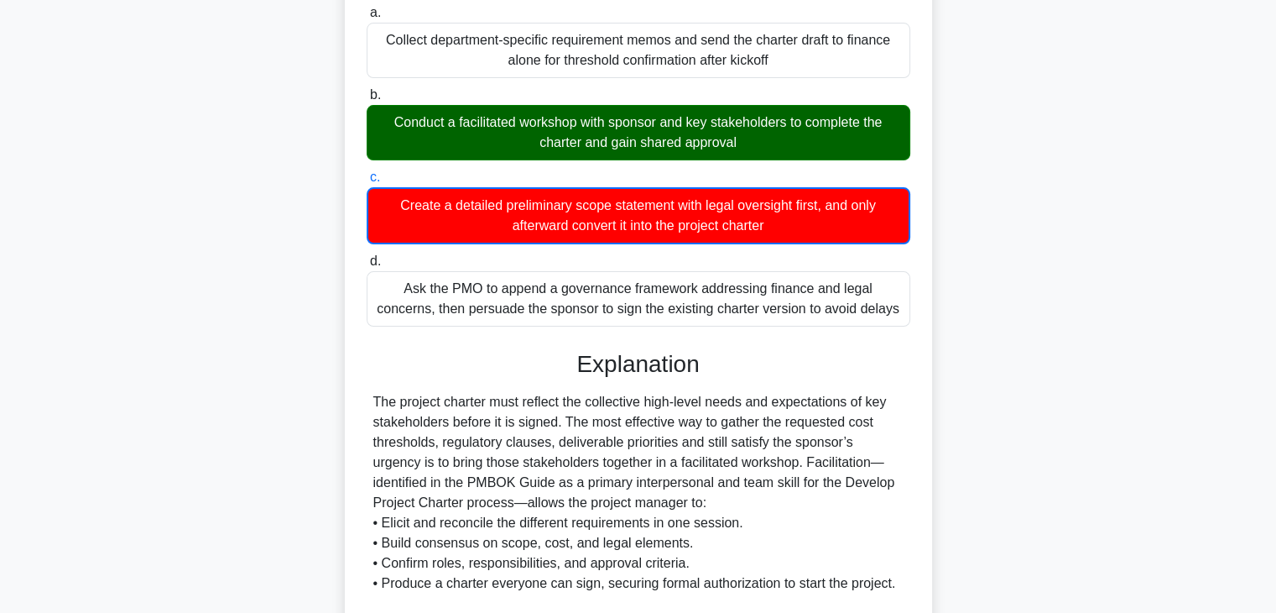
scroll to position [503, 0]
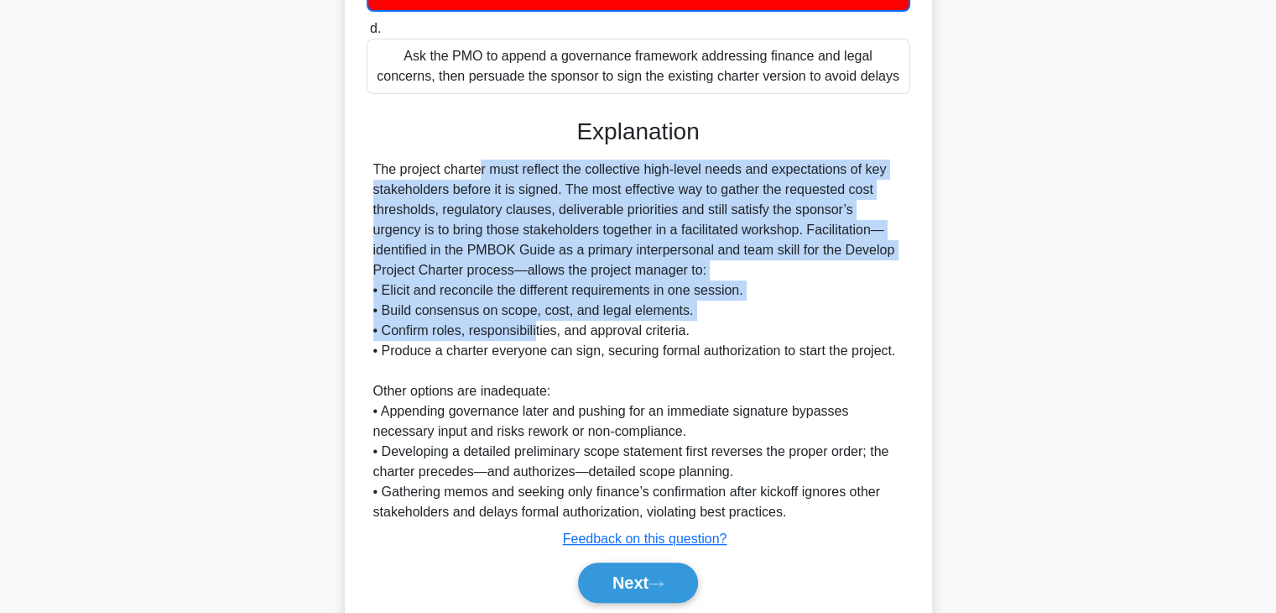
drag, startPoint x: 378, startPoint y: 163, endPoint x: 536, endPoint y: 338, distance: 235.9
click at [536, 338] on div "The project charter must reflect the collective high-level needs and expectatio…" at bounding box center [638, 340] width 530 height 362
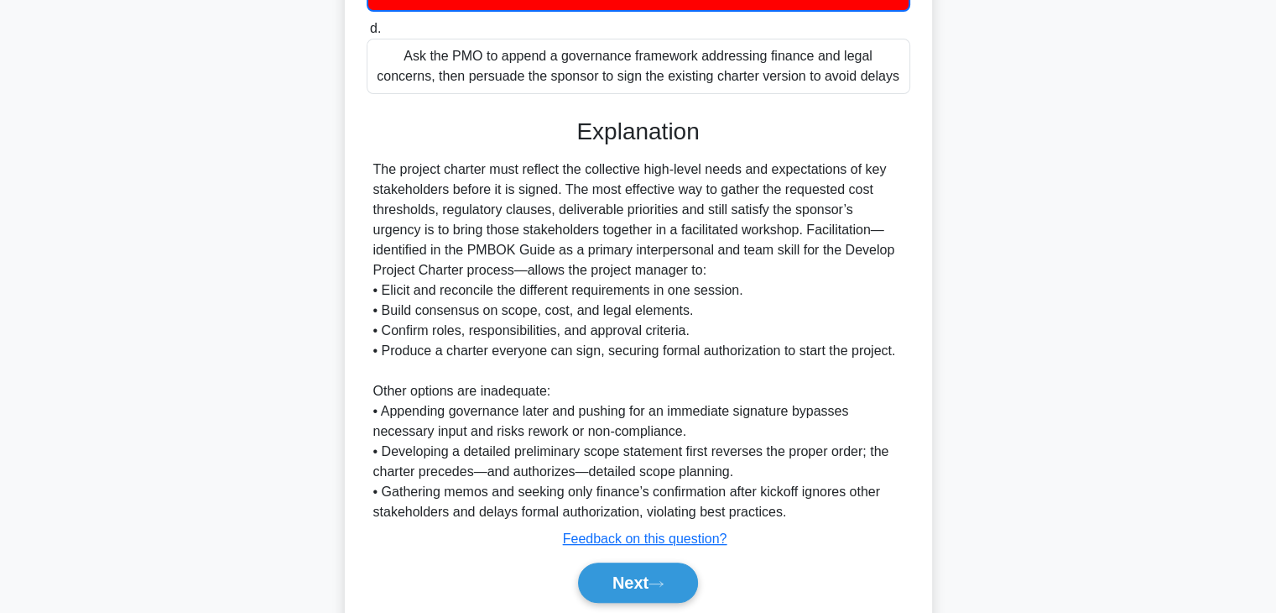
click at [756, 339] on div "The project charter must reflect the collective high-level needs and expectatio…" at bounding box center [638, 340] width 530 height 362
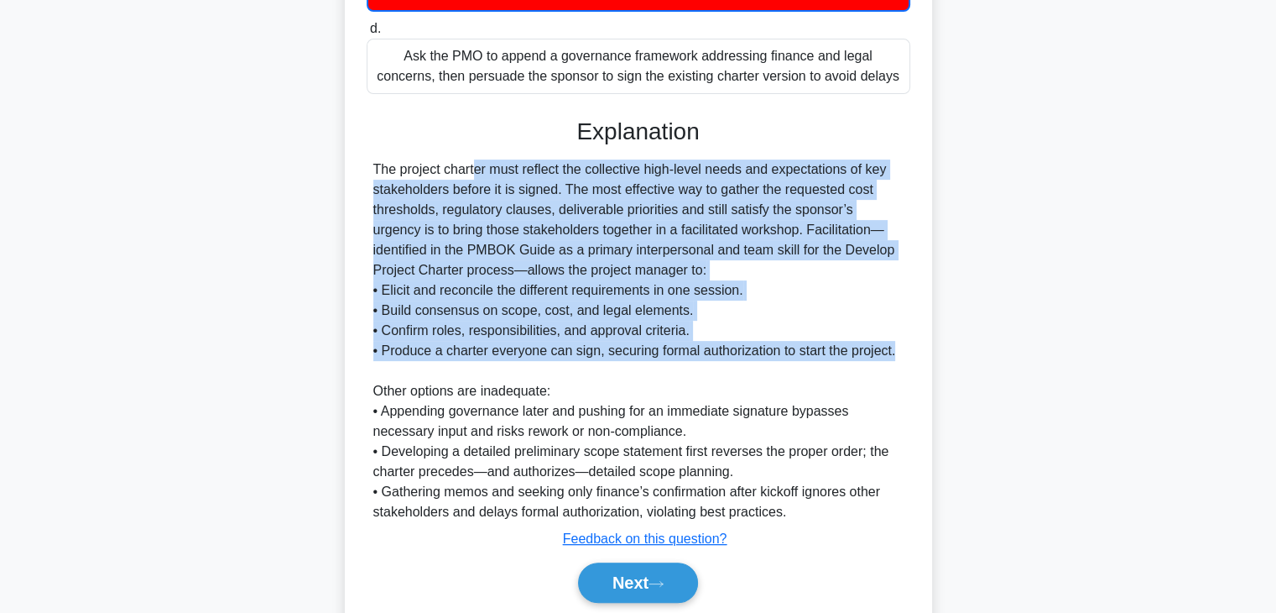
drag, startPoint x: 894, startPoint y: 353, endPoint x: 369, endPoint y: 162, distance: 558.2
click at [369, 162] on div "The project charter must reflect the collective high-level needs and expectatio…" at bounding box center [639, 340] width 544 height 362
copy div "The project charter must reflect the collective high-level needs and expectatio…"
click at [633, 576] on button "Next" at bounding box center [638, 582] width 120 height 40
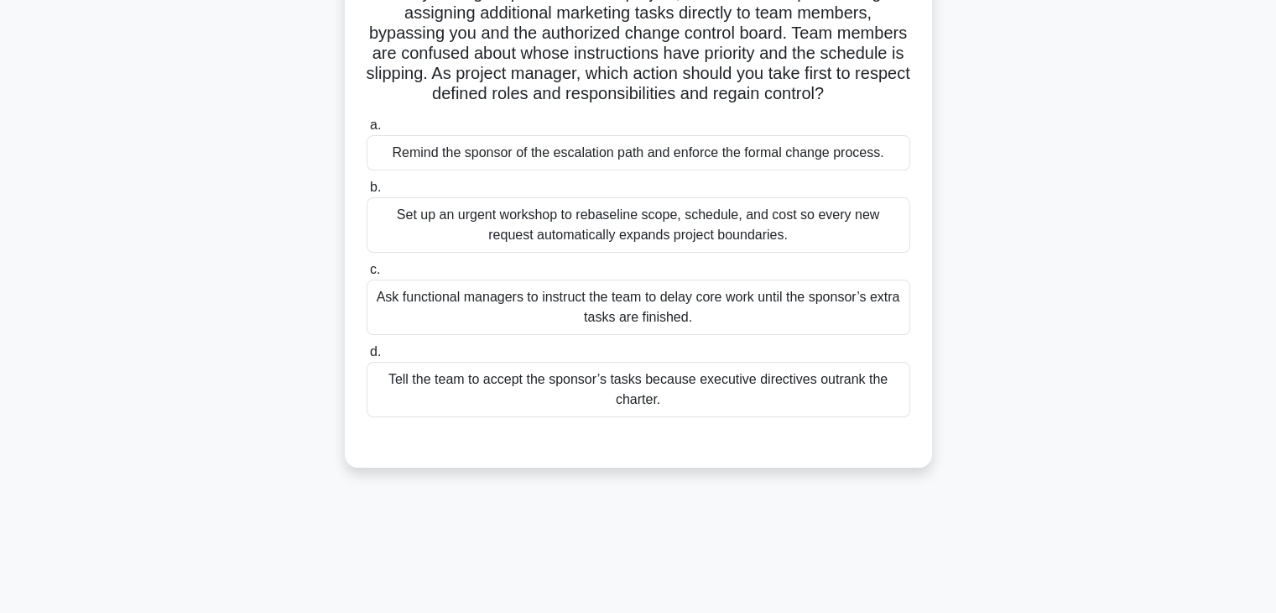
scroll to position [0, 0]
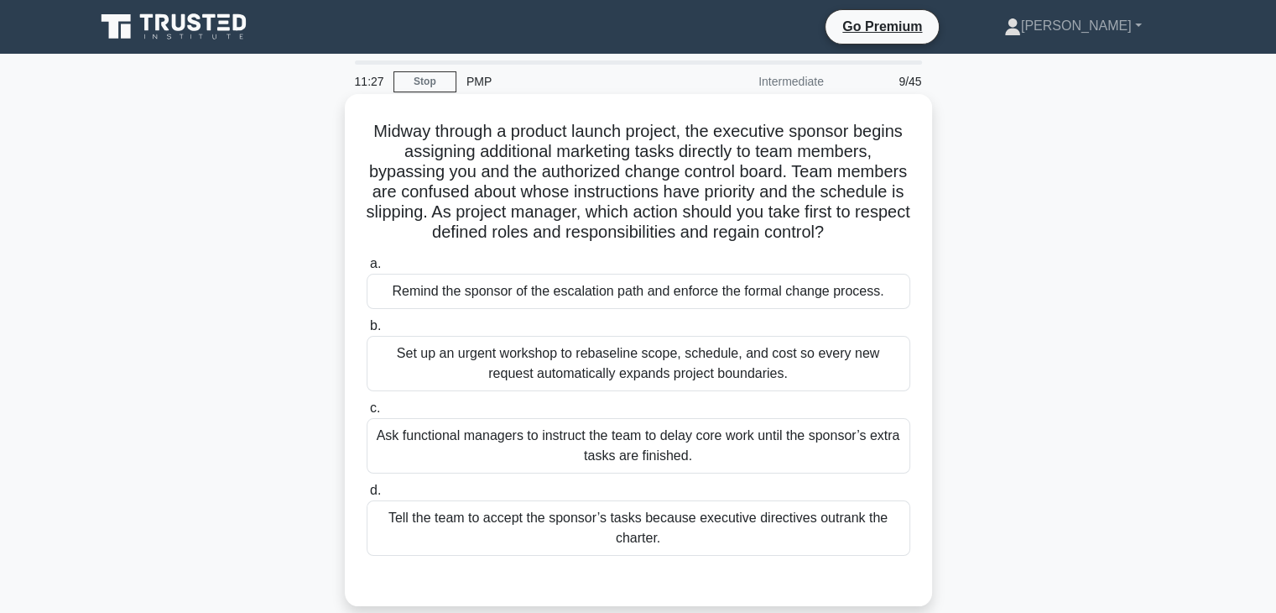
click at [575, 295] on div "Remind the sponsor of the escalation path and enforce the formal change process." at bounding box center [639, 291] width 544 height 35
click at [367, 269] on input "a. Remind the sponsor of the escalation path and enforce the formal change proc…" at bounding box center [367, 263] width 0 height 11
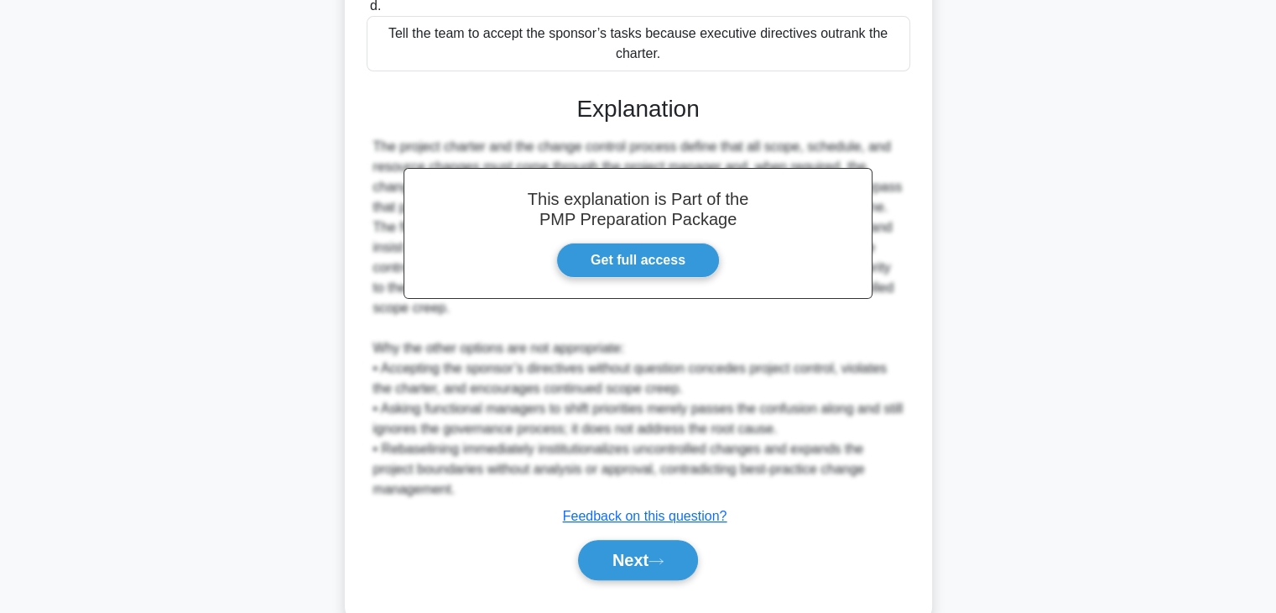
scroll to position [522, 0]
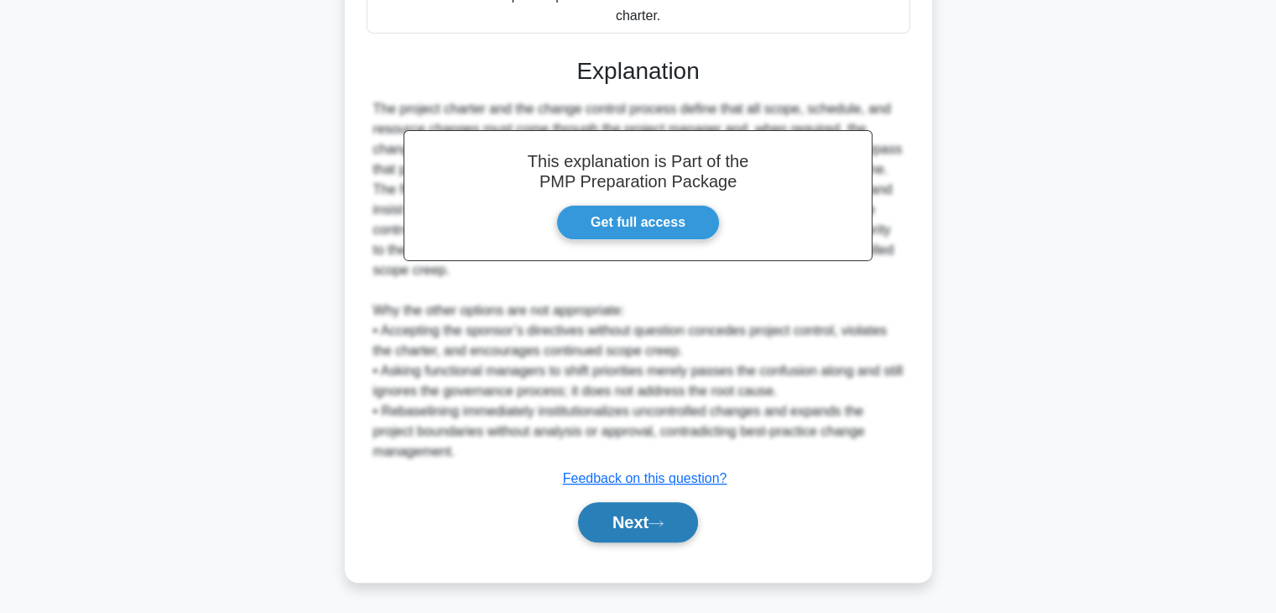
click at [613, 518] on button "Next" at bounding box center [638, 522] width 120 height 40
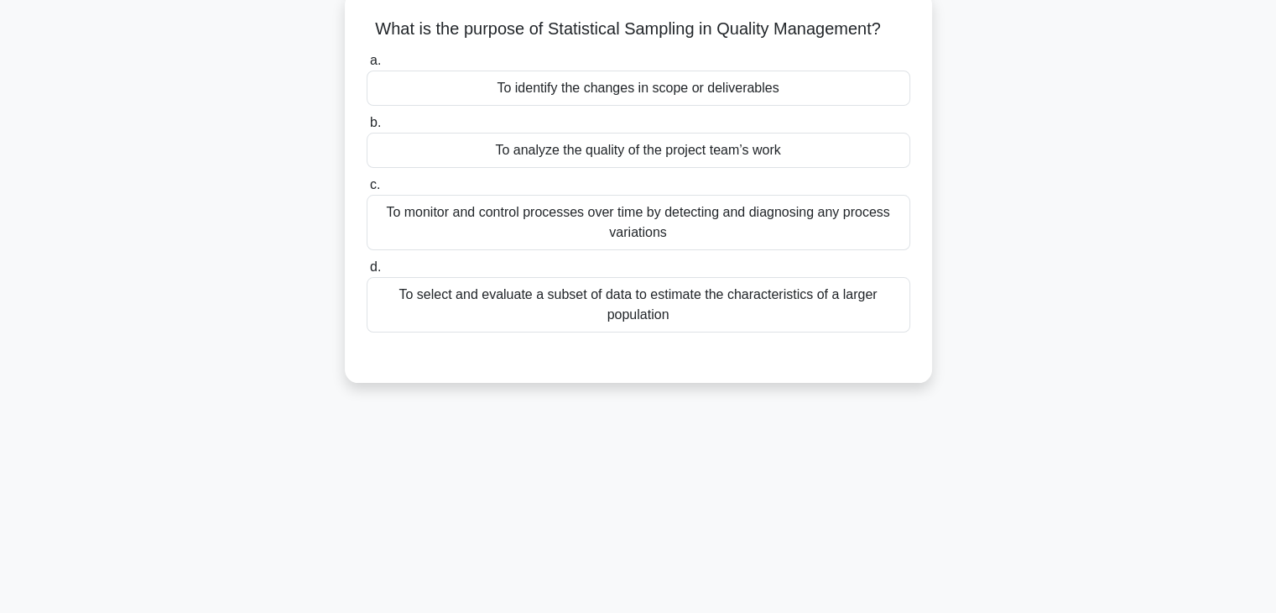
scroll to position [0, 0]
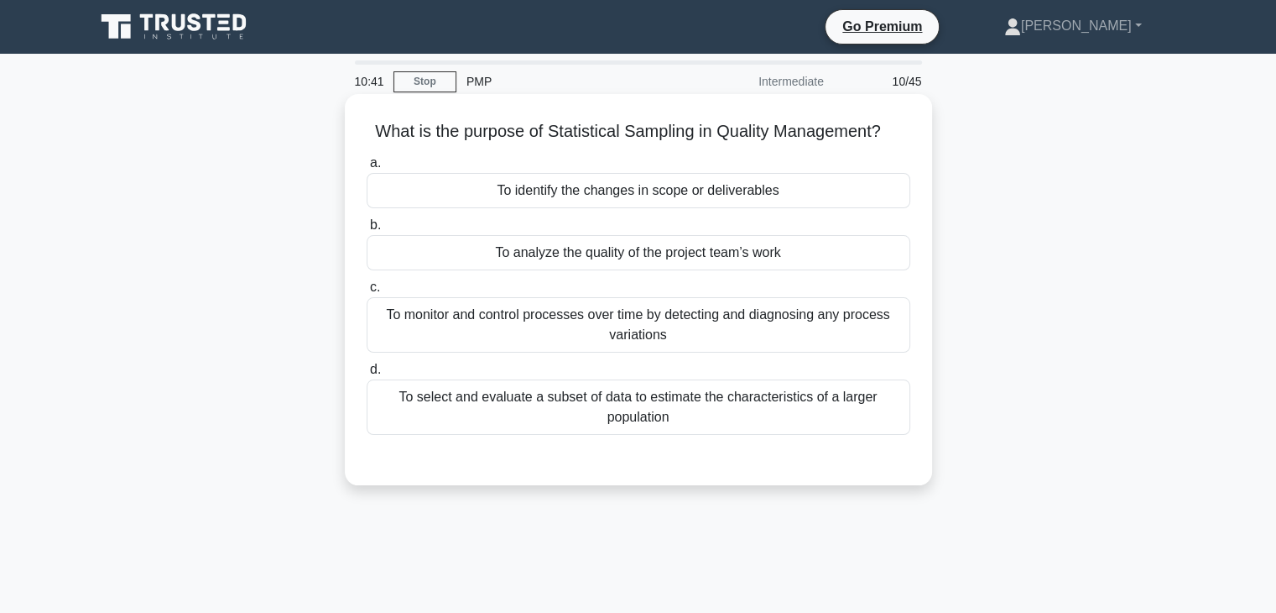
click at [685, 397] on div "To select and evaluate a subset of data to estimate the characteristics of a la…" at bounding box center [639, 406] width 544 height 55
click at [367, 375] on input "d. To select and evaluate a subset of data to estimate the characteristics of a…" at bounding box center [367, 369] width 0 height 11
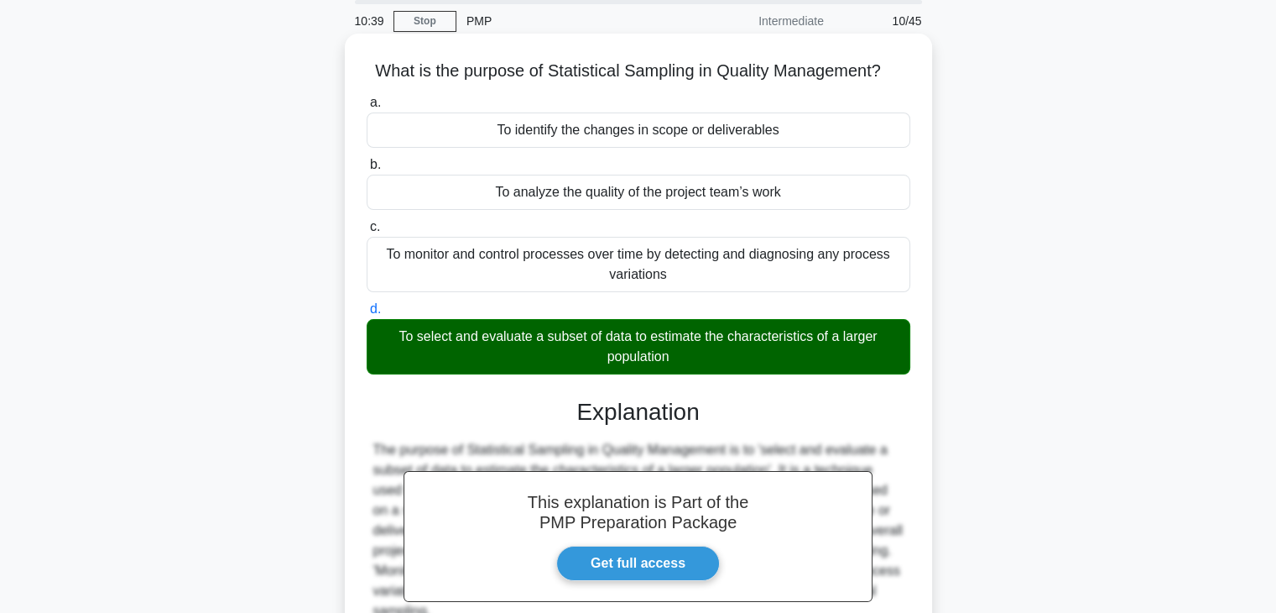
scroll to position [295, 0]
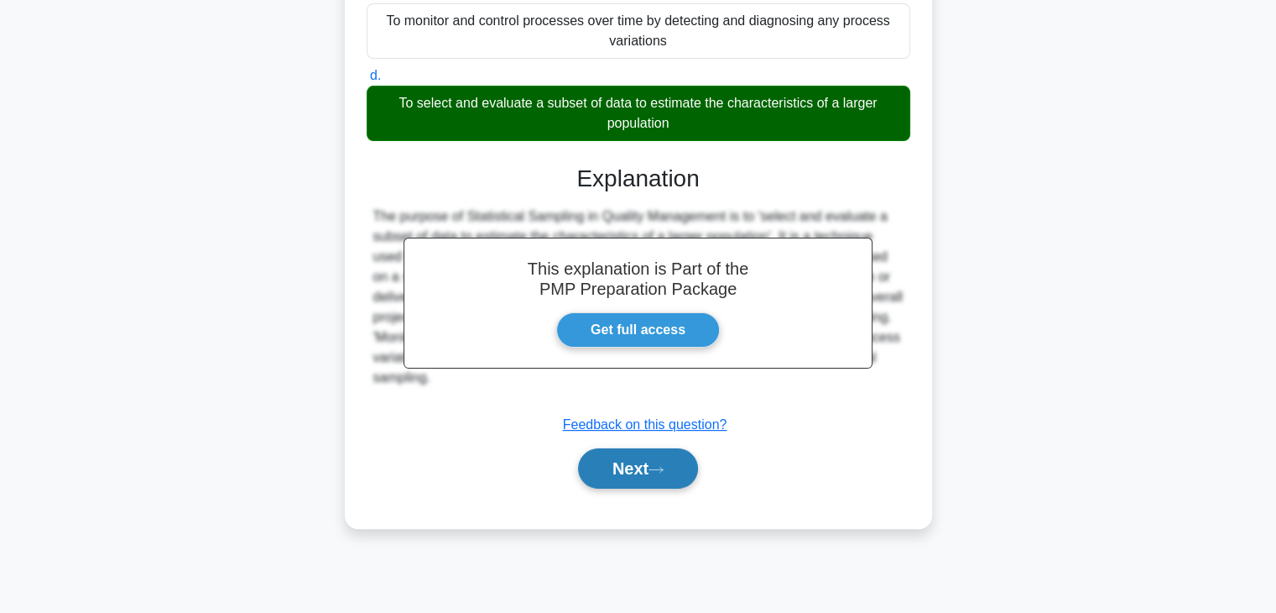
click at [644, 462] on button "Next" at bounding box center [638, 468] width 120 height 40
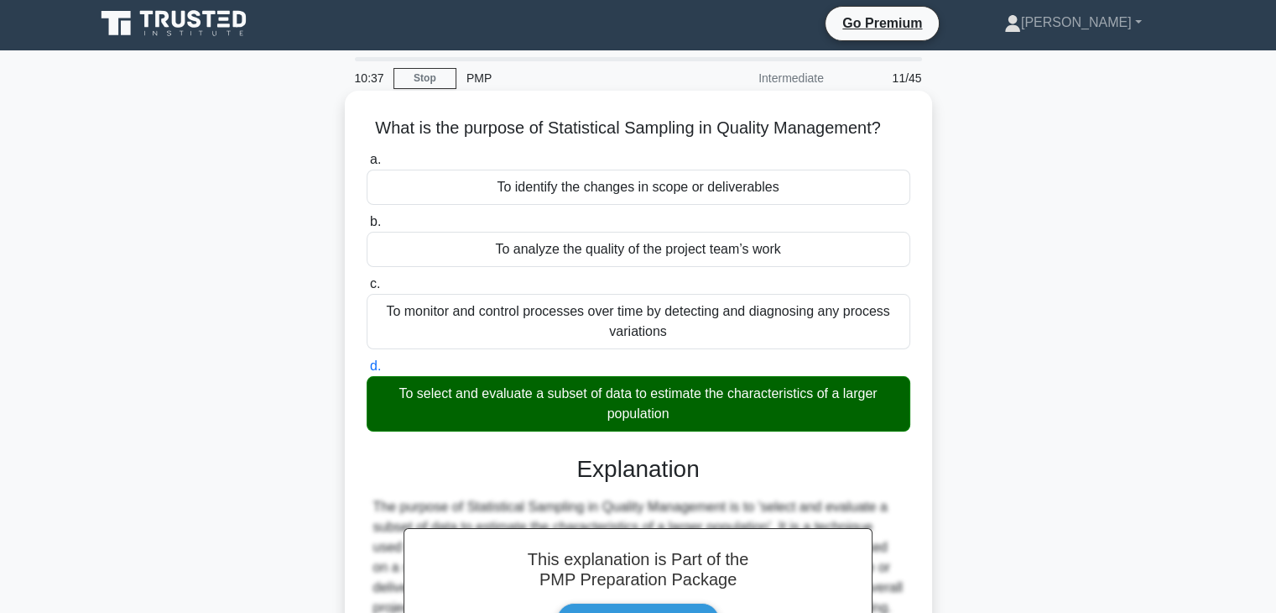
scroll to position [0, 0]
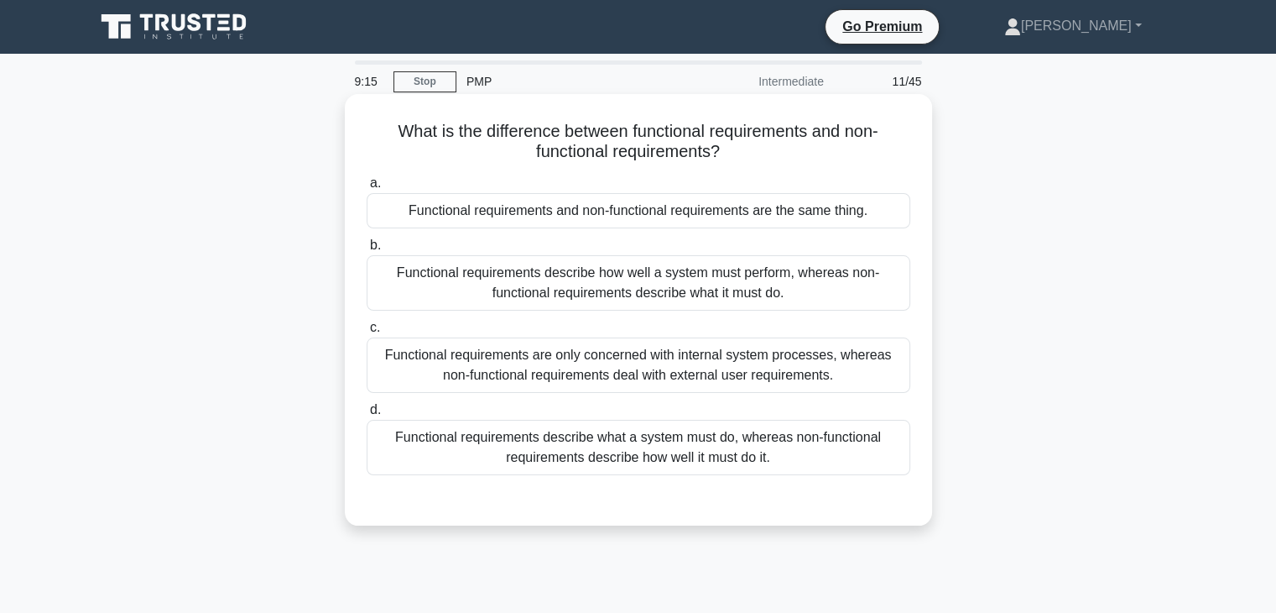
click at [678, 451] on div "Functional requirements describe what a system must do, whereas non-functional …" at bounding box center [639, 447] width 544 height 55
click at [367, 415] on input "d. Functional requirements describe what a system must do, whereas non-function…" at bounding box center [367, 409] width 0 height 11
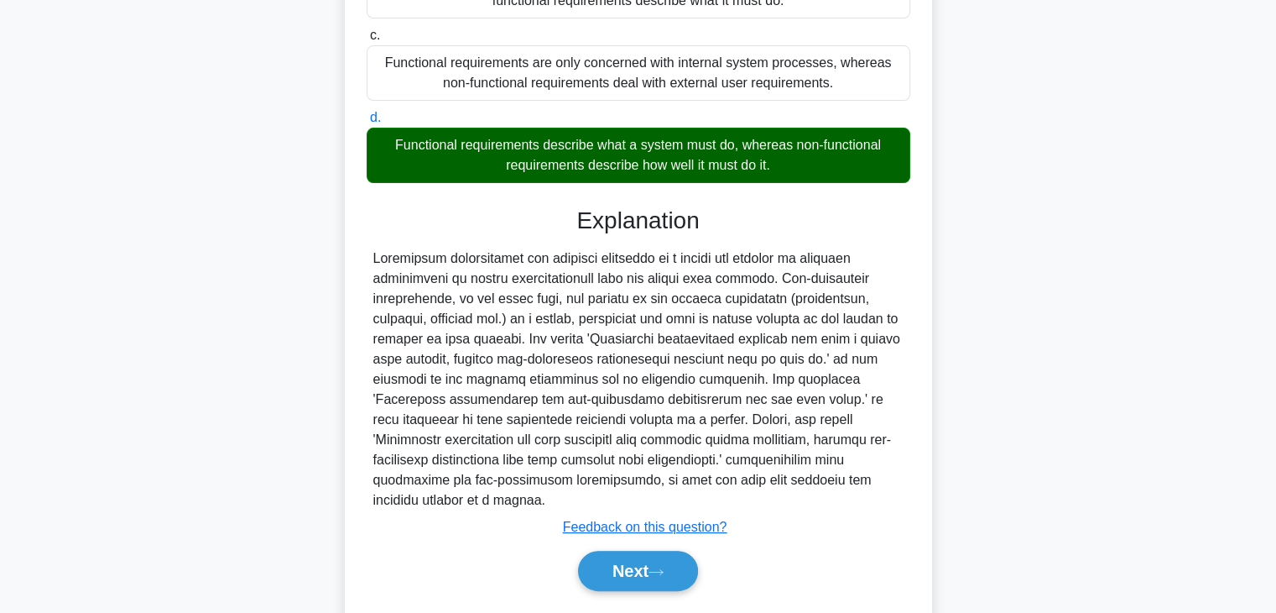
scroll to position [321, 0]
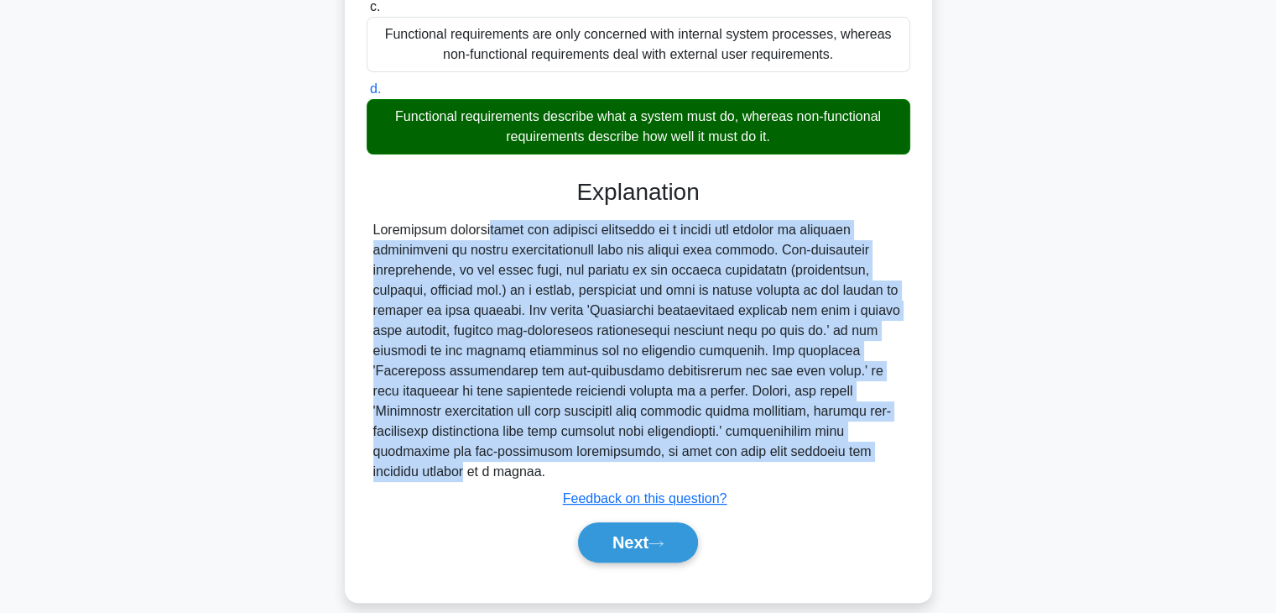
drag, startPoint x: 377, startPoint y: 220, endPoint x: 658, endPoint y: 434, distance: 353.3
click at [654, 444] on div at bounding box center [638, 351] width 530 height 262
drag, startPoint x: 383, startPoint y: 223, endPoint x: 381, endPoint y: 212, distance: 11.2
click at [383, 222] on div at bounding box center [638, 351] width 530 height 262
click at [378, 209] on div "Explanation Submit feedback Feedback on this question? Next" at bounding box center [639, 373] width 544 height 391
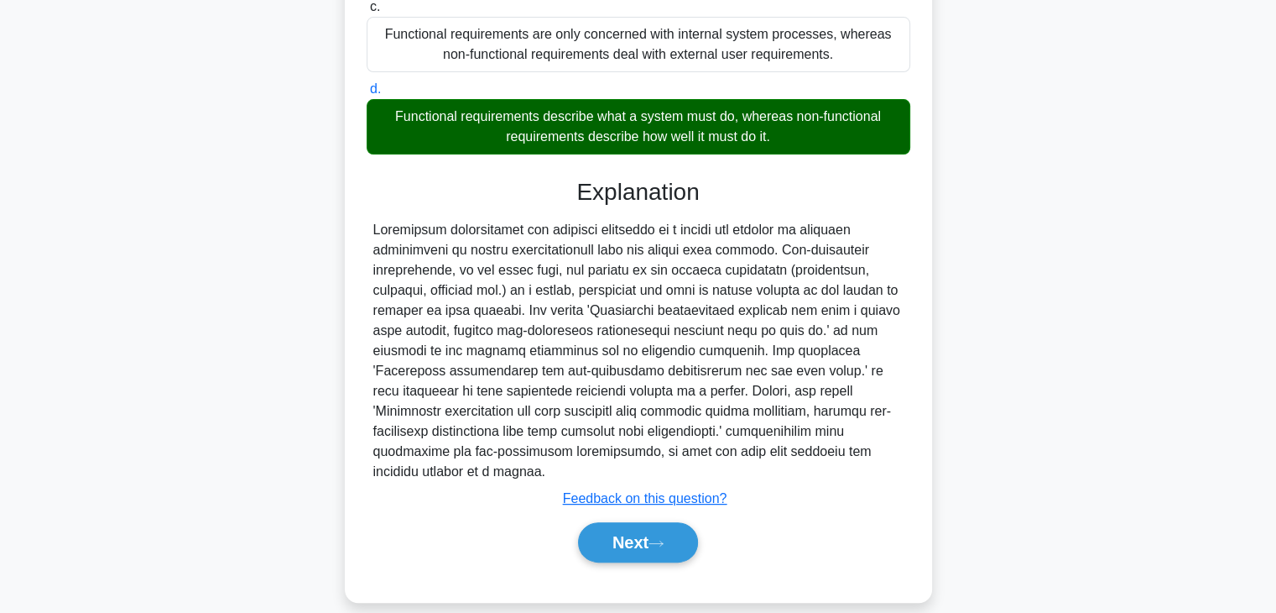
click at [846, 454] on div at bounding box center [638, 351] width 530 height 262
drag, startPoint x: 840, startPoint y: 454, endPoint x: 369, endPoint y: 226, distance: 523.1
click at [369, 226] on div at bounding box center [639, 351] width 544 height 262
copy div "Functional requirements are specific functions of a system and consist of detai…"
click at [641, 522] on button "Next" at bounding box center [638, 542] width 120 height 40
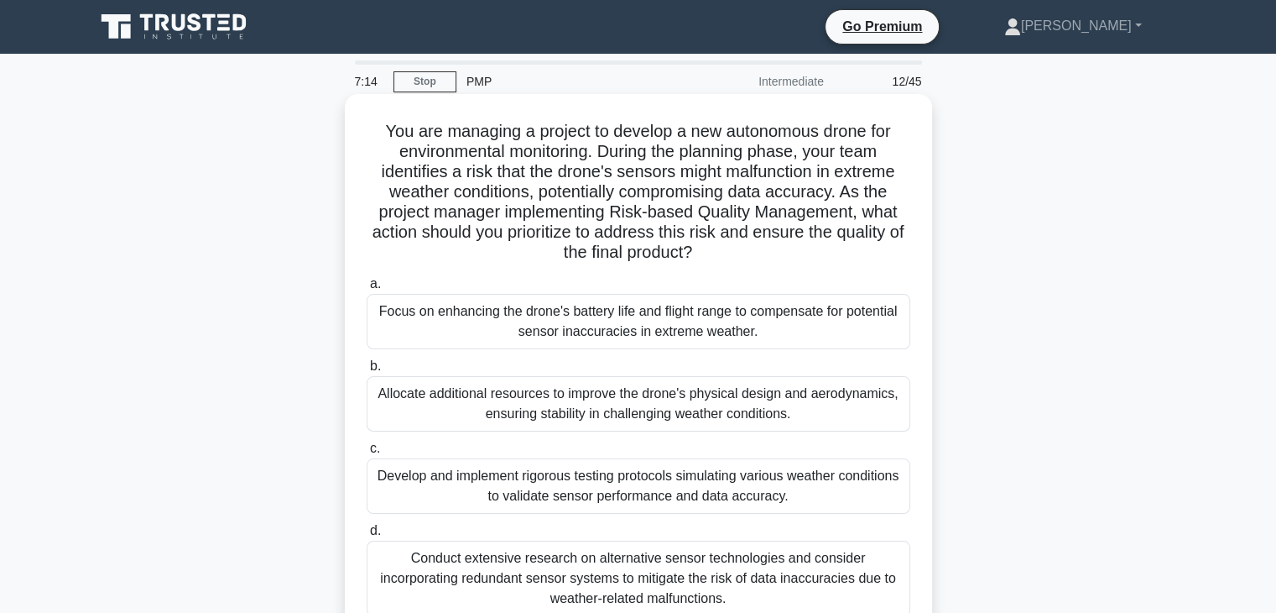
scroll to position [84, 0]
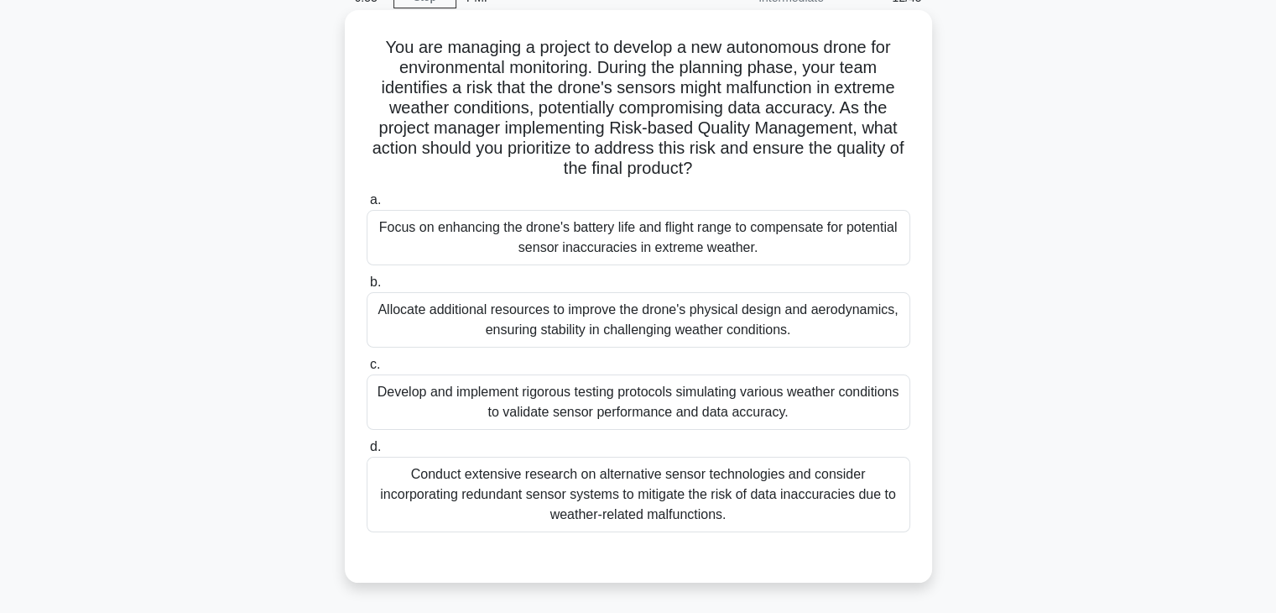
click at [695, 406] on div "Develop and implement rigorous testing protocols simulating various weather con…" at bounding box center [639, 401] width 544 height 55
click at [367, 370] on input "c. Develop and implement rigorous testing protocols simulating various weather …" at bounding box center [367, 364] width 0 height 11
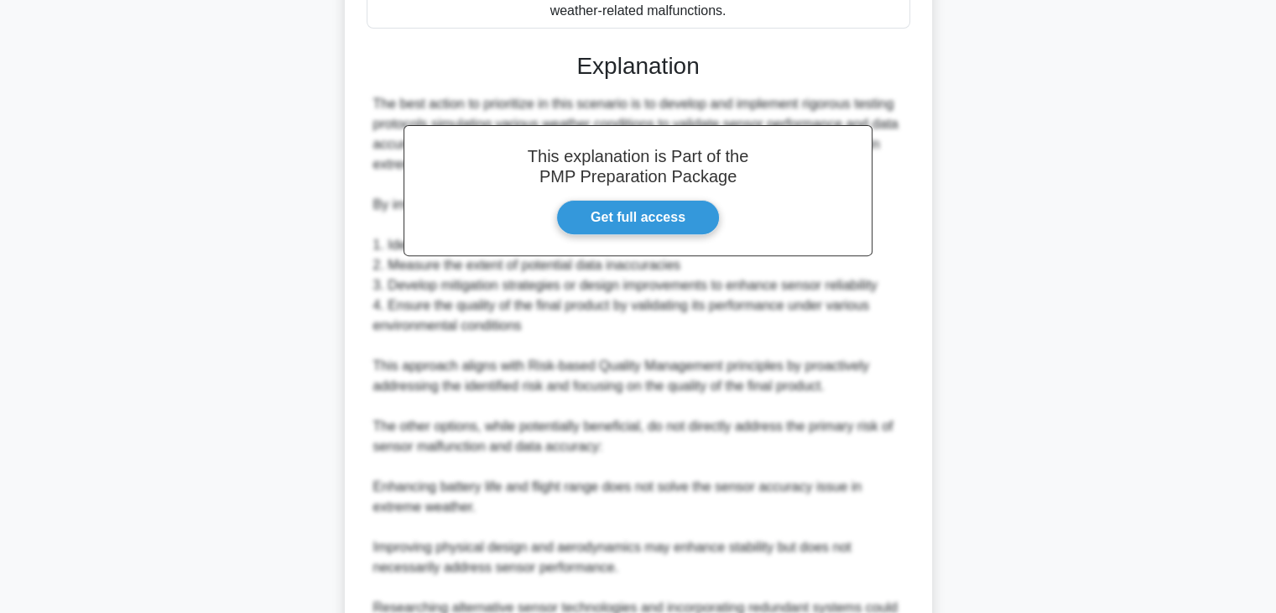
scroll to position [784, 0]
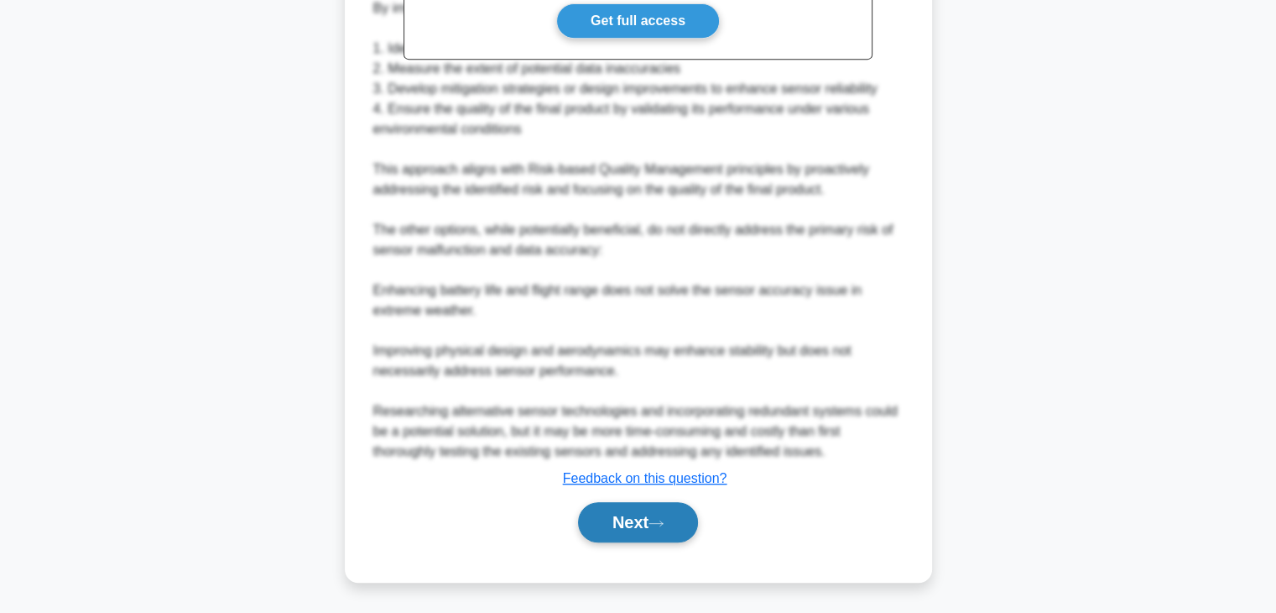
click at [618, 526] on button "Next" at bounding box center [638, 522] width 120 height 40
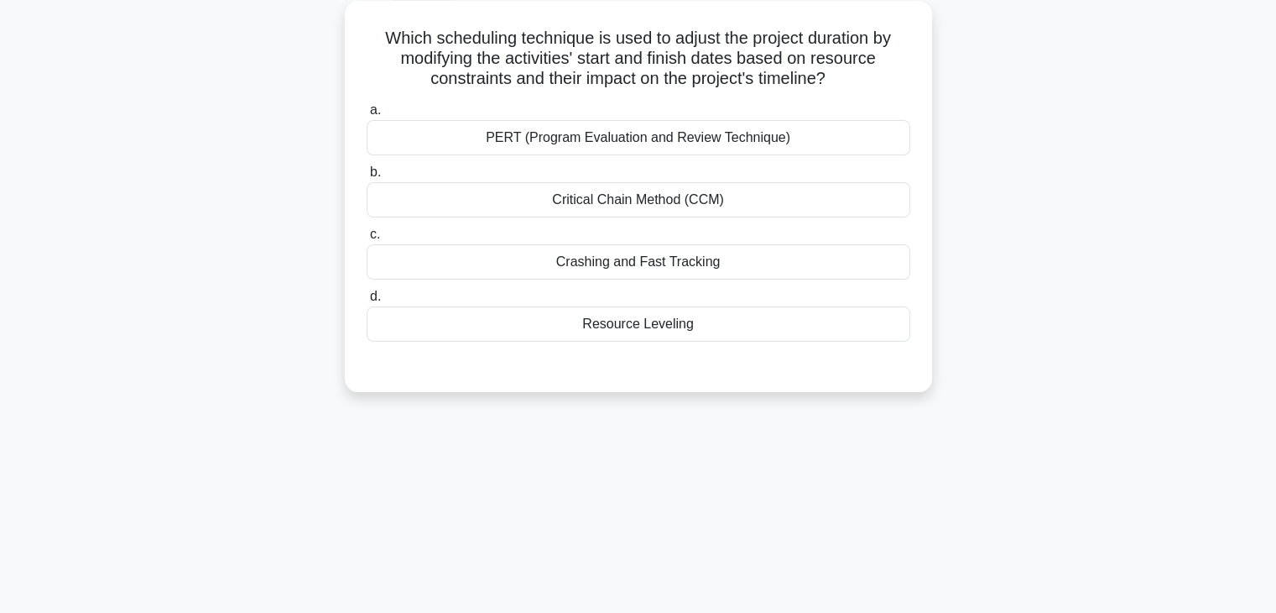
scroll to position [0, 0]
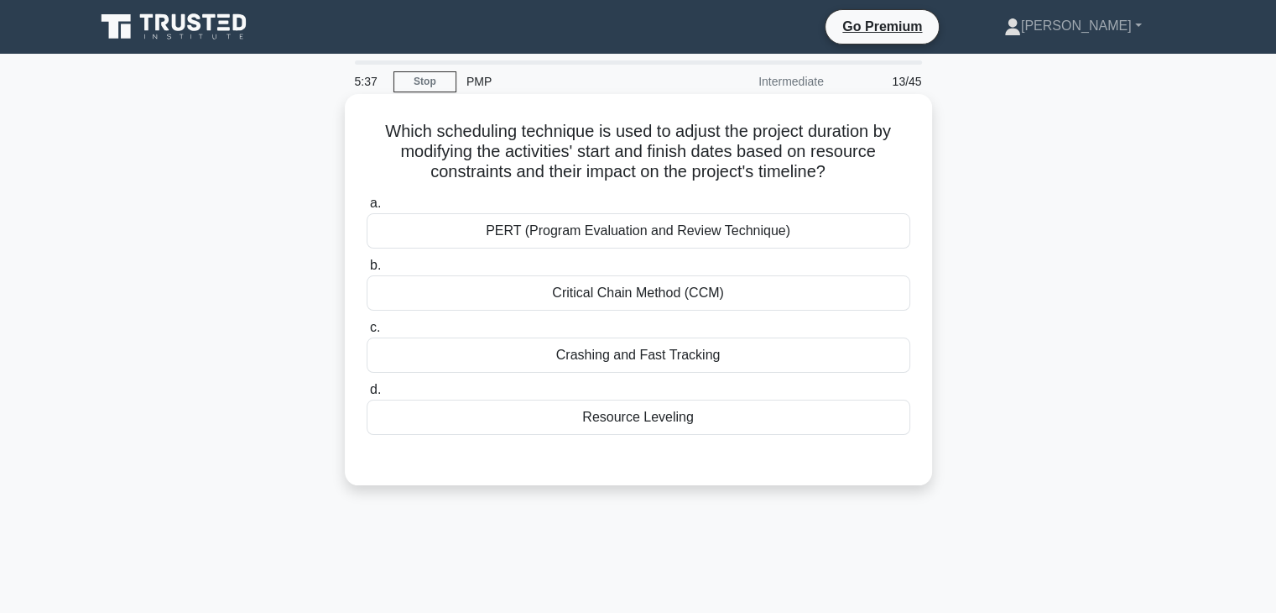
click at [664, 414] on div "Resource Leveling" at bounding box center [639, 416] width 544 height 35
click at [367, 395] on input "d. Resource Leveling" at bounding box center [367, 389] width 0 height 11
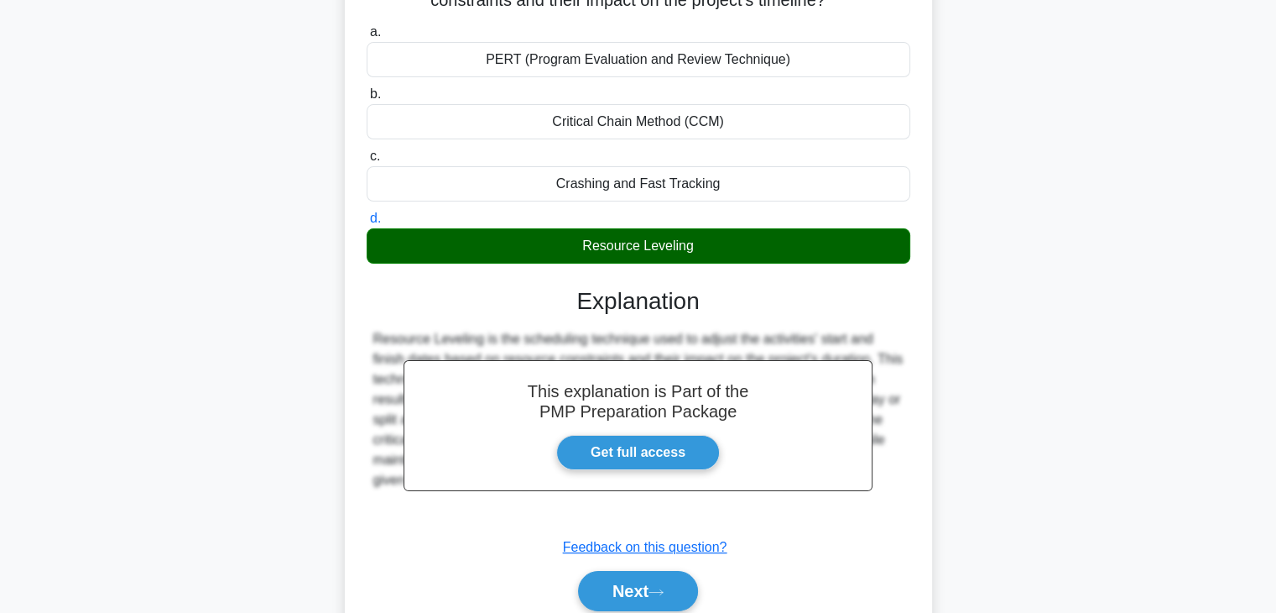
scroll to position [295, 0]
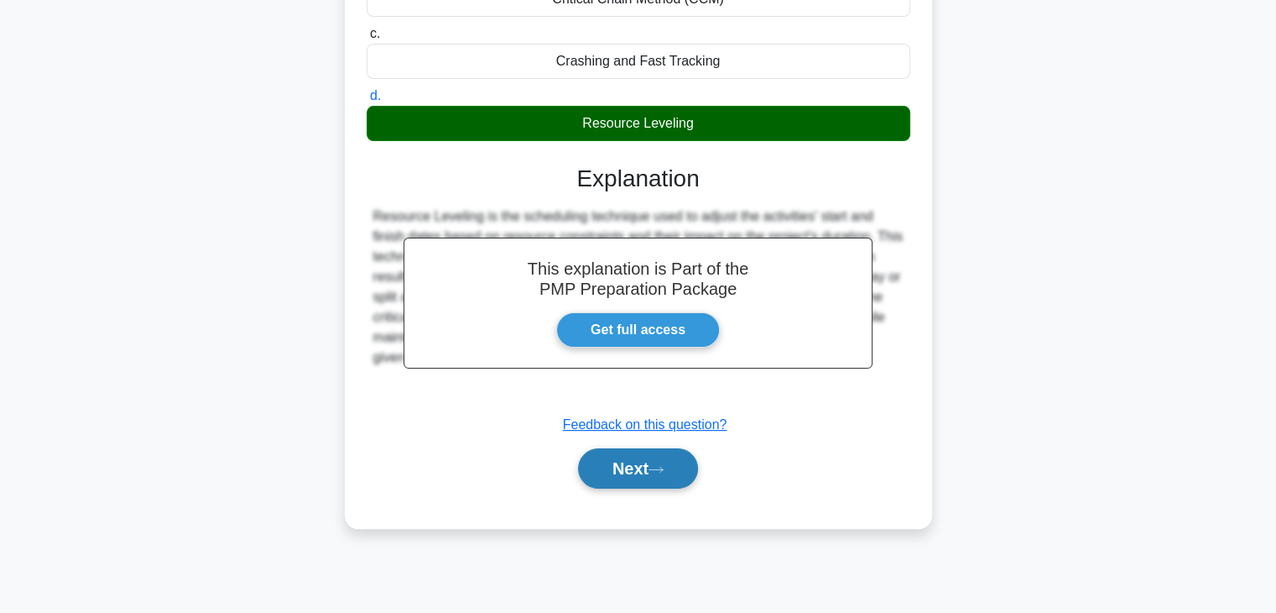
click at [629, 465] on button "Next" at bounding box center [638, 468] width 120 height 40
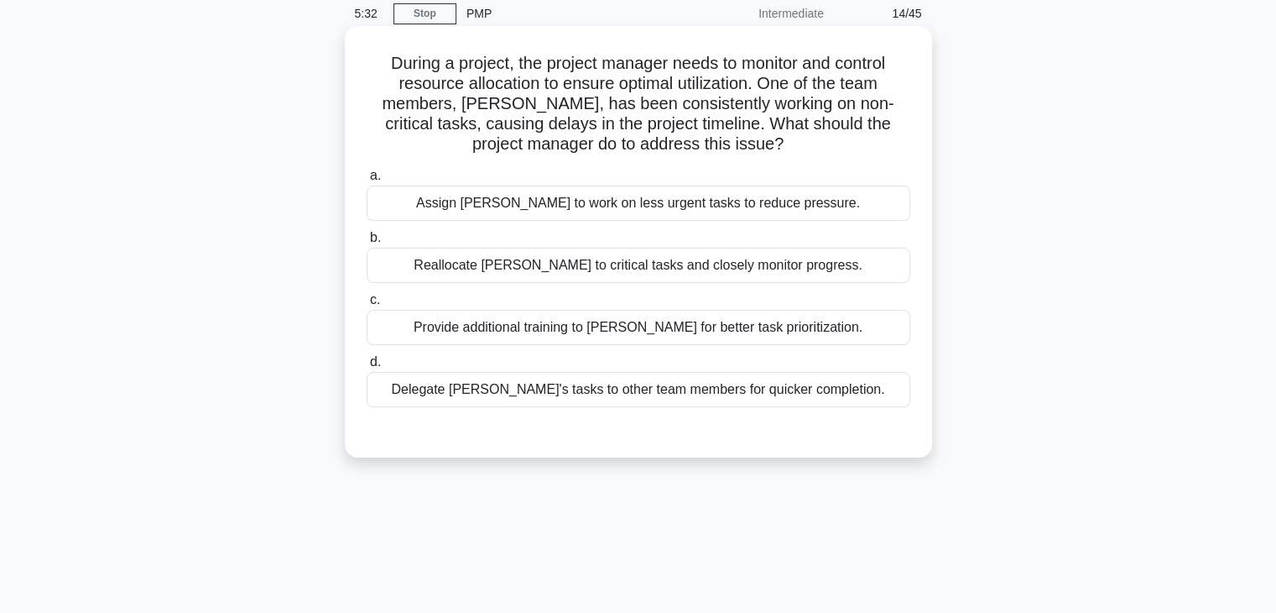
scroll to position [0, 0]
